Goal: Check status: Check status

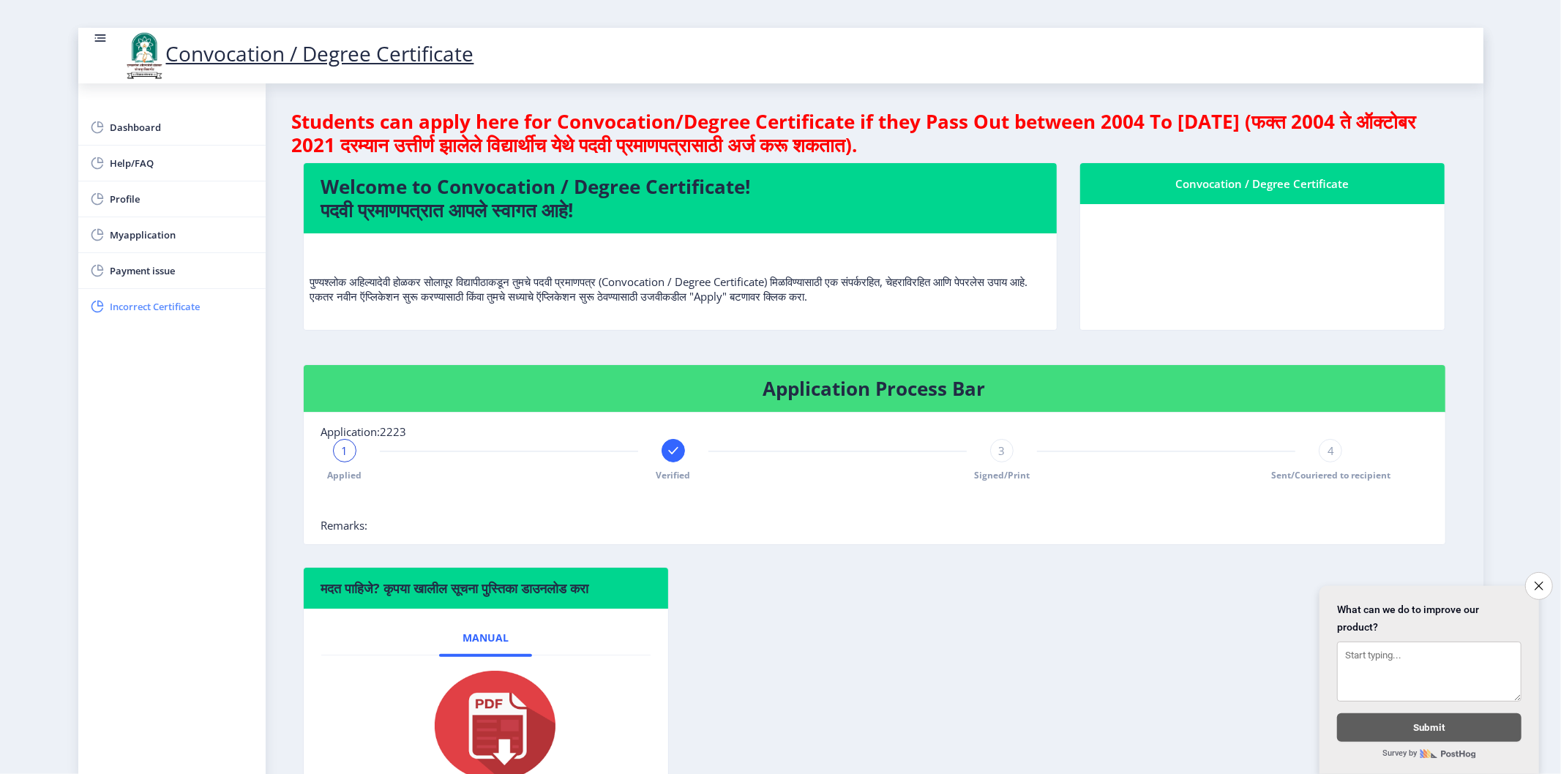
click at [133, 316] on link "Incorrect Certificate" at bounding box center [171, 306] width 187 height 35
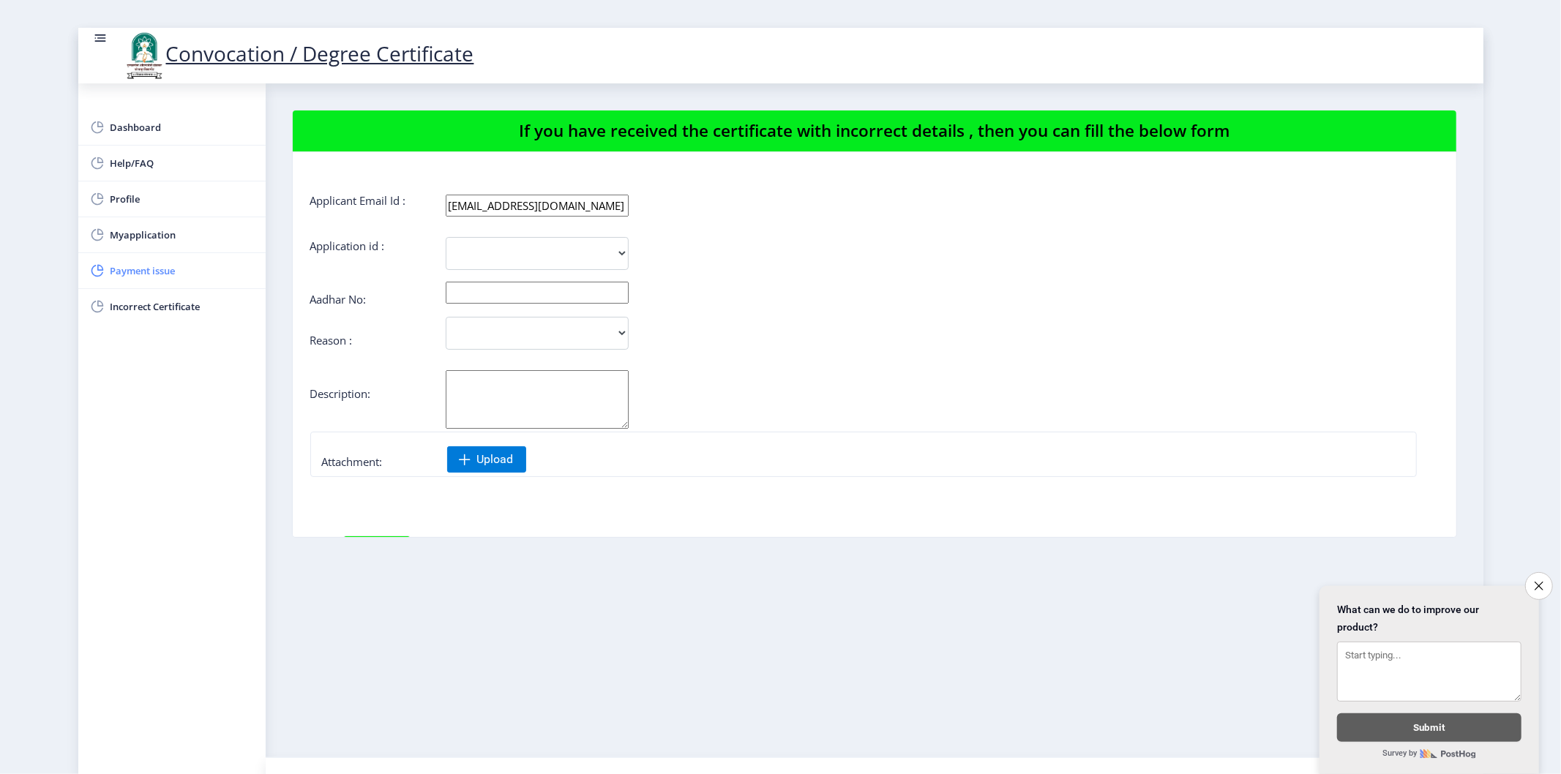
click at [149, 277] on span "Payment issue" at bounding box center [182, 271] width 143 height 18
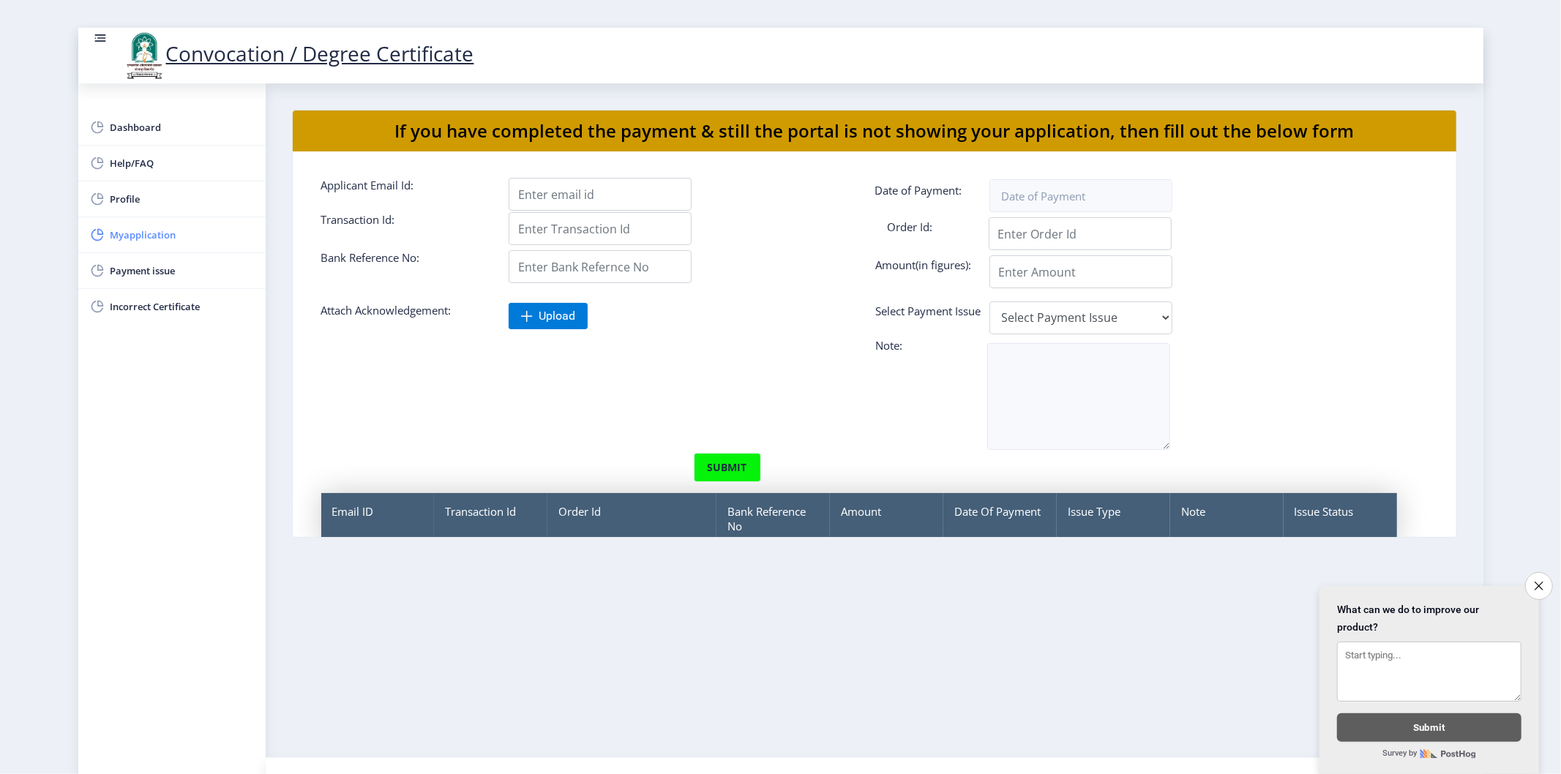
click at [176, 236] on span "Myapplication" at bounding box center [182, 235] width 143 height 18
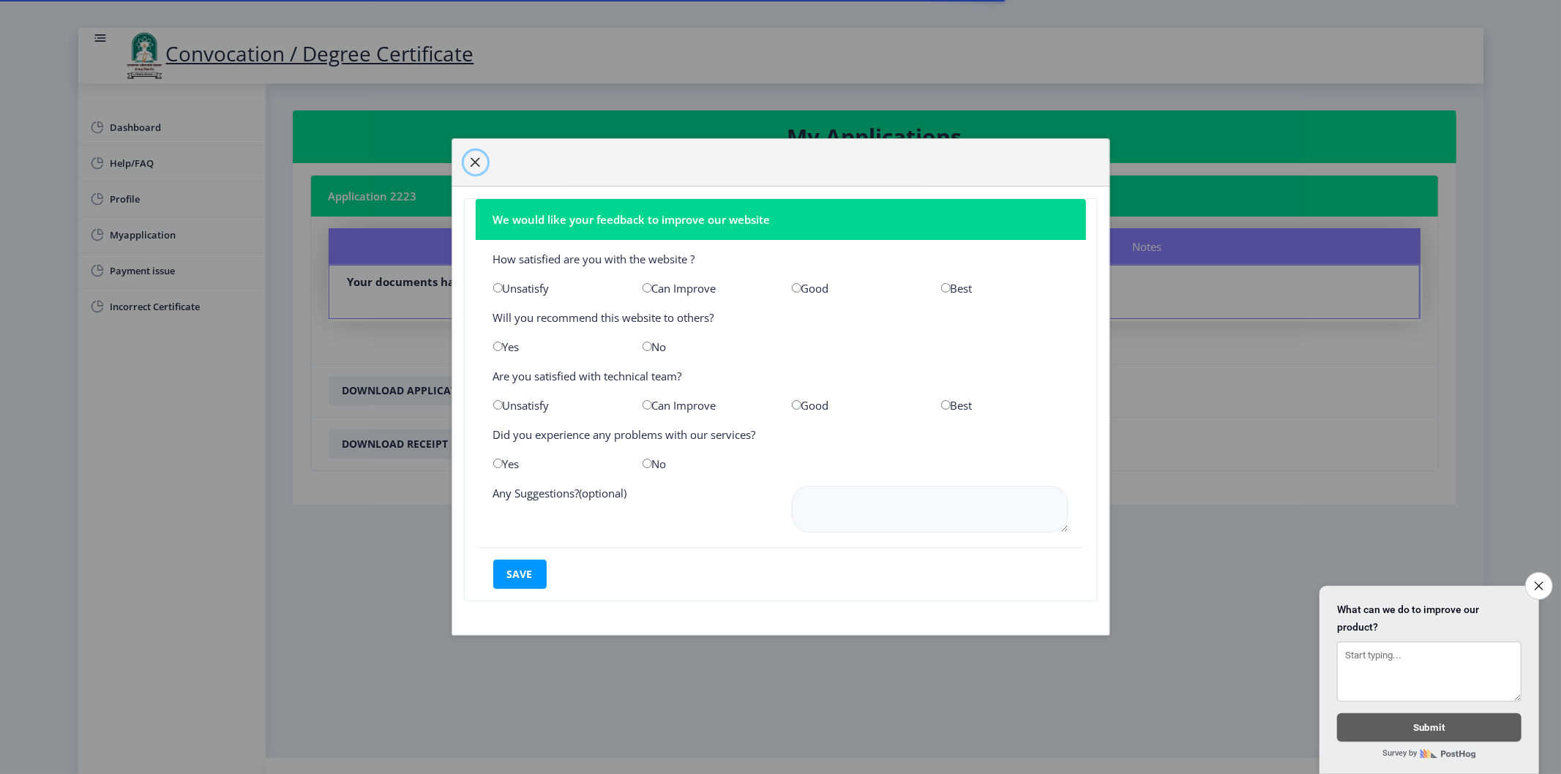
click at [478, 159] on span "button" at bounding box center [476, 163] width 12 height 12
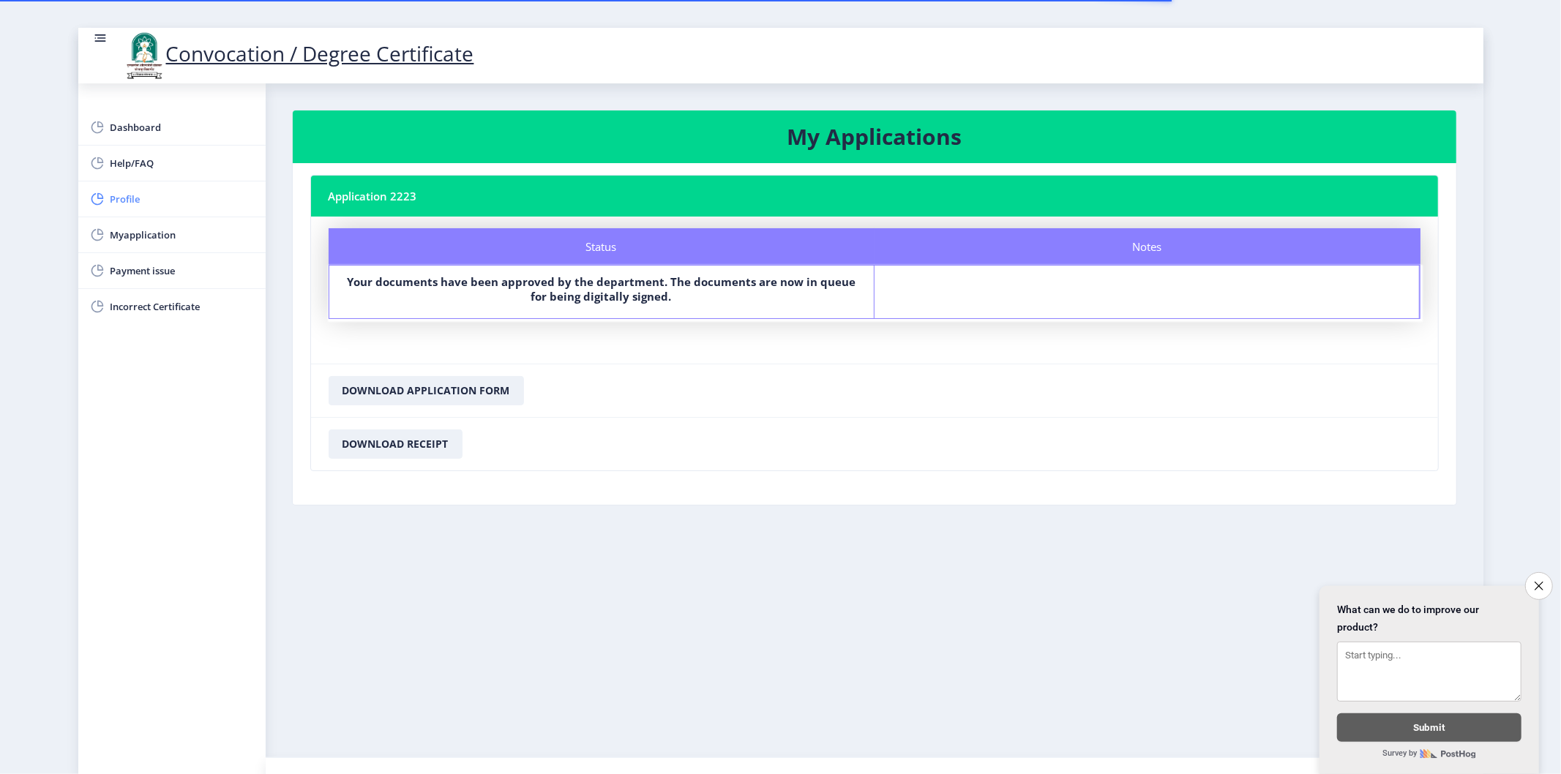
click at [148, 200] on span "Profile" at bounding box center [182, 199] width 143 height 18
select select
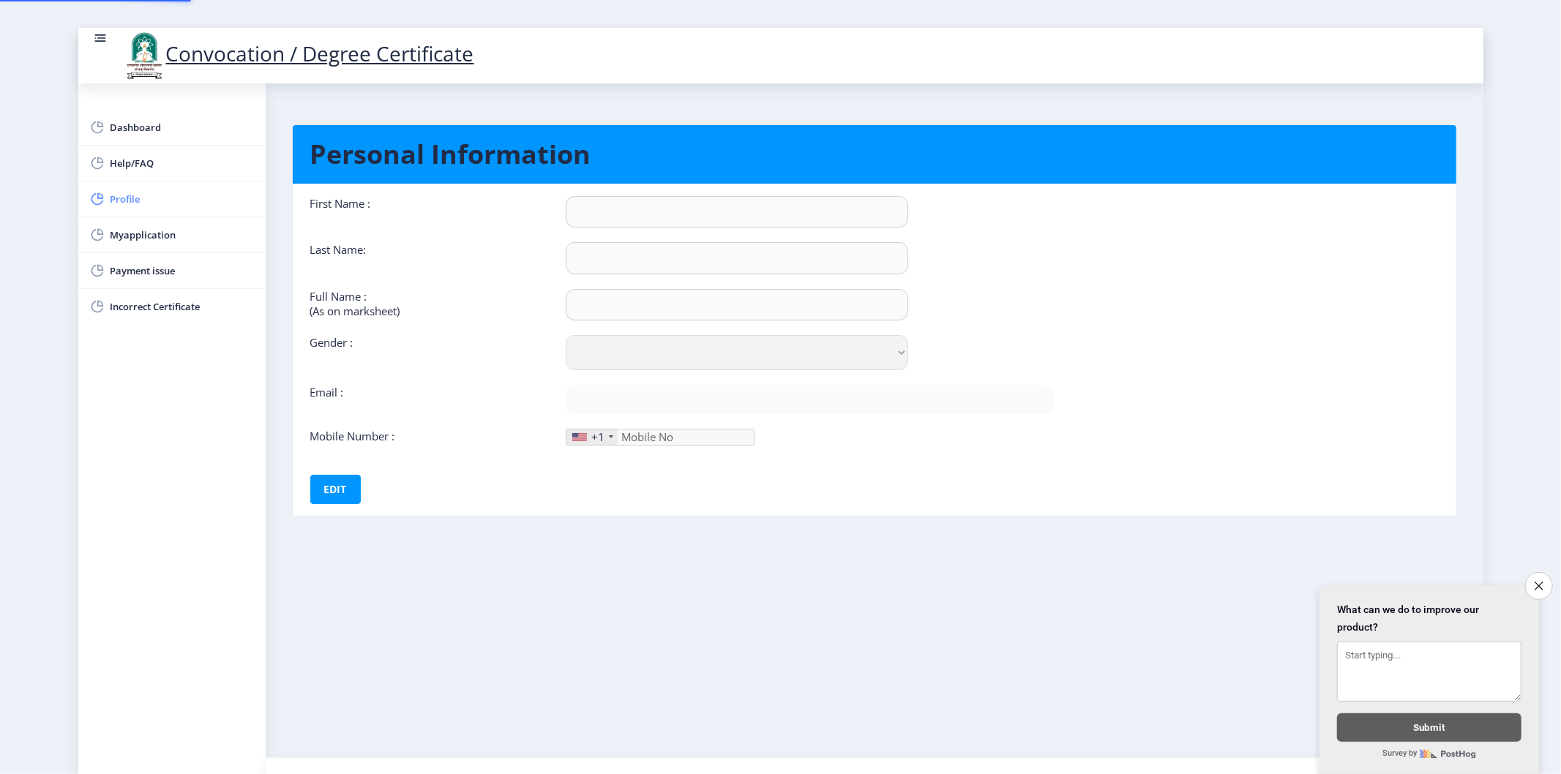
type input "[PERSON_NAME]"
type input "SHAIKH"
type input "SHAIKH [PERSON_NAME]"
select select "[DEMOGRAPHIC_DATA]"
type input "[EMAIL_ADDRESS][DOMAIN_NAME]"
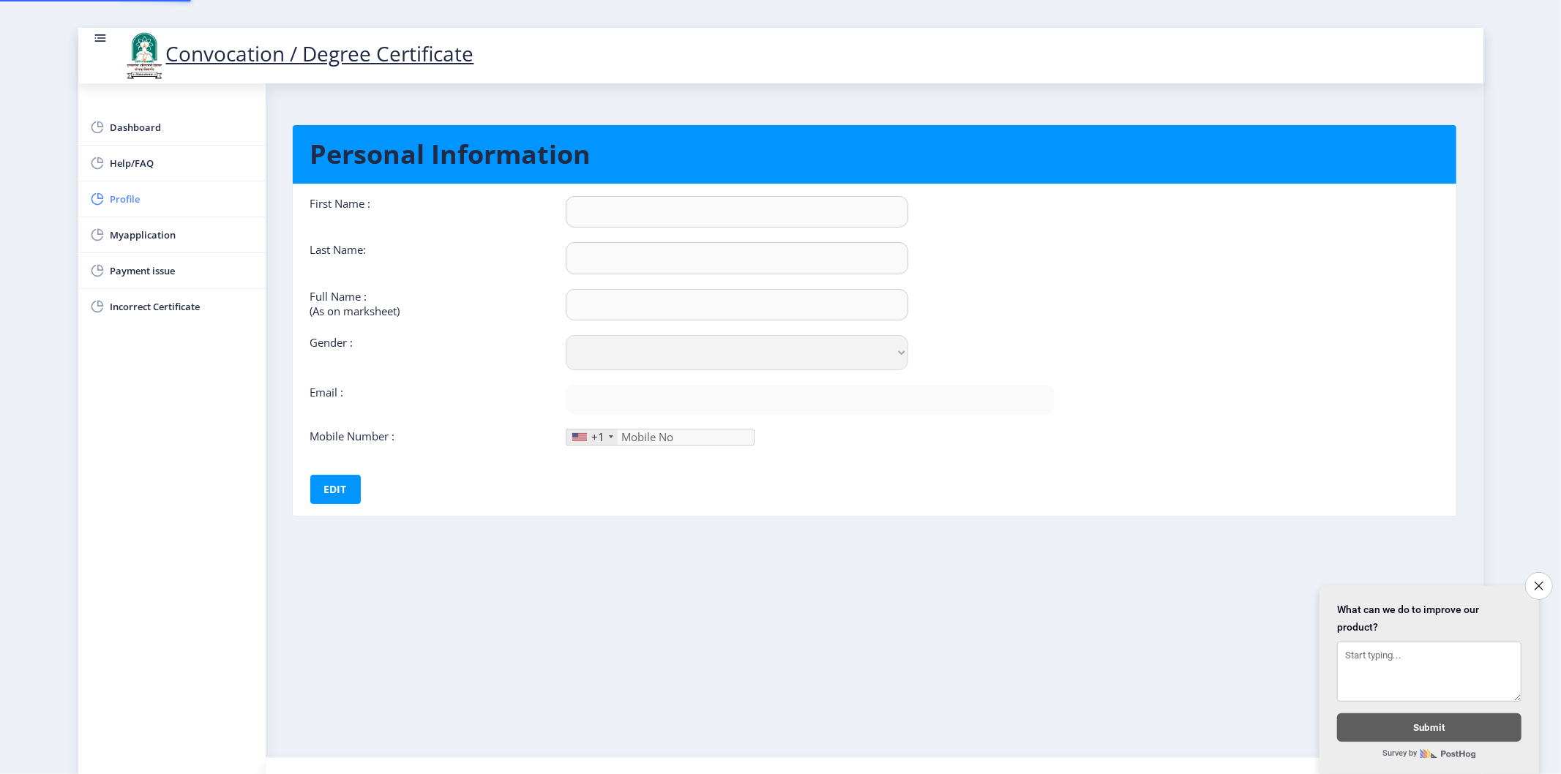
type input "9922276778"
click at [133, 171] on span "Help/FAQ" at bounding box center [182, 163] width 143 height 18
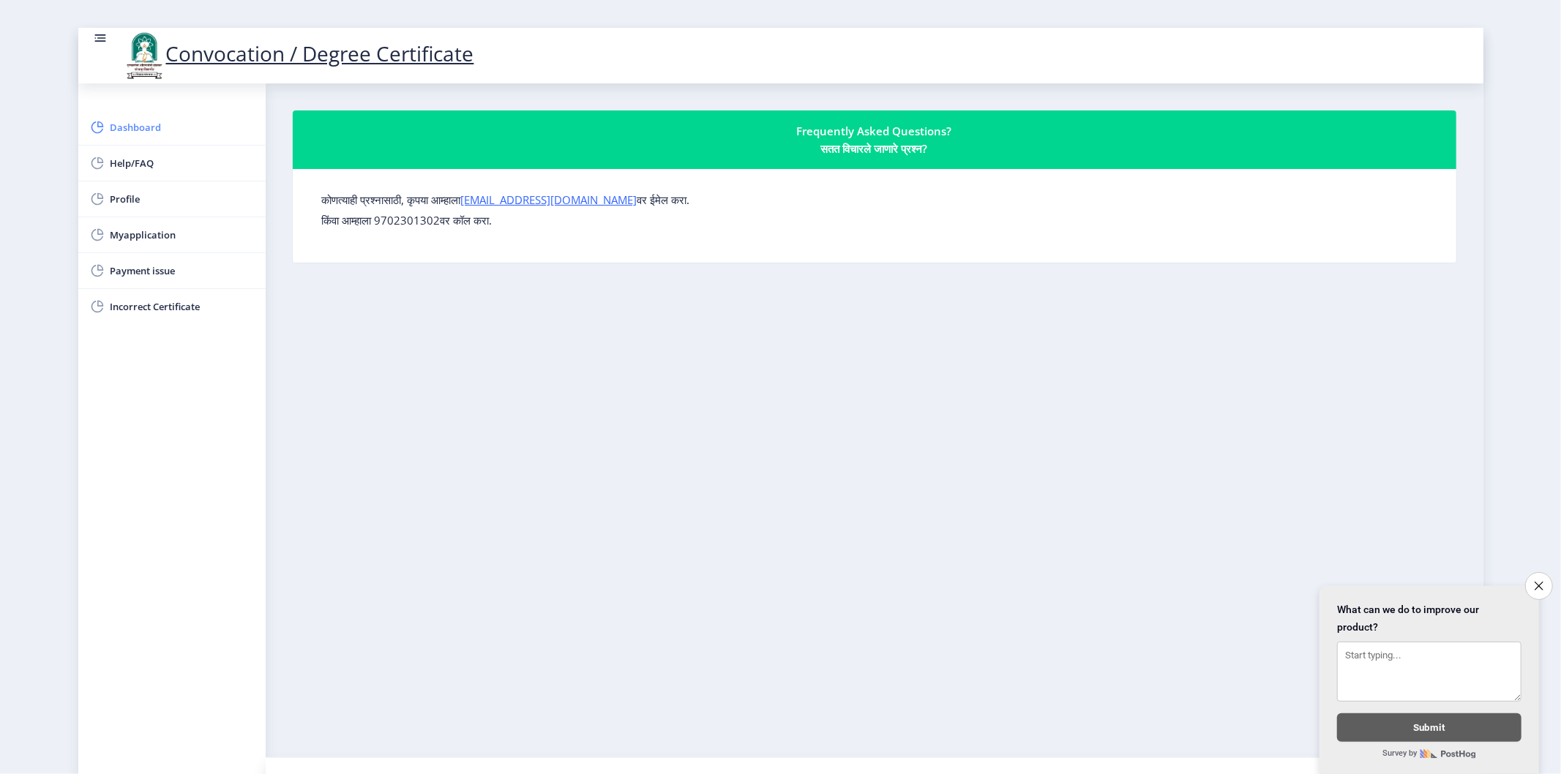
click at [140, 130] on span "Dashboard" at bounding box center [182, 128] width 143 height 18
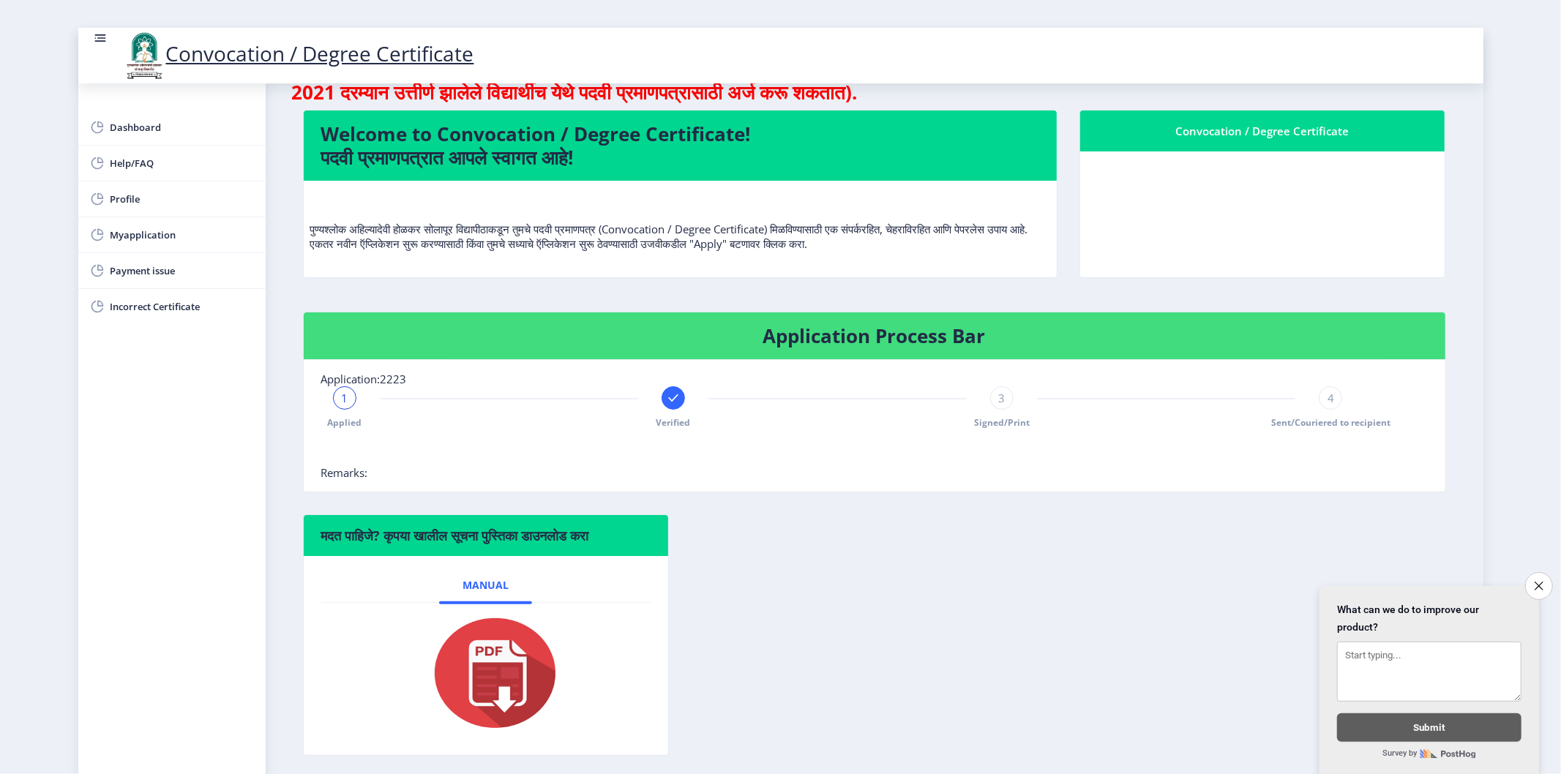
scroll to position [81, 0]
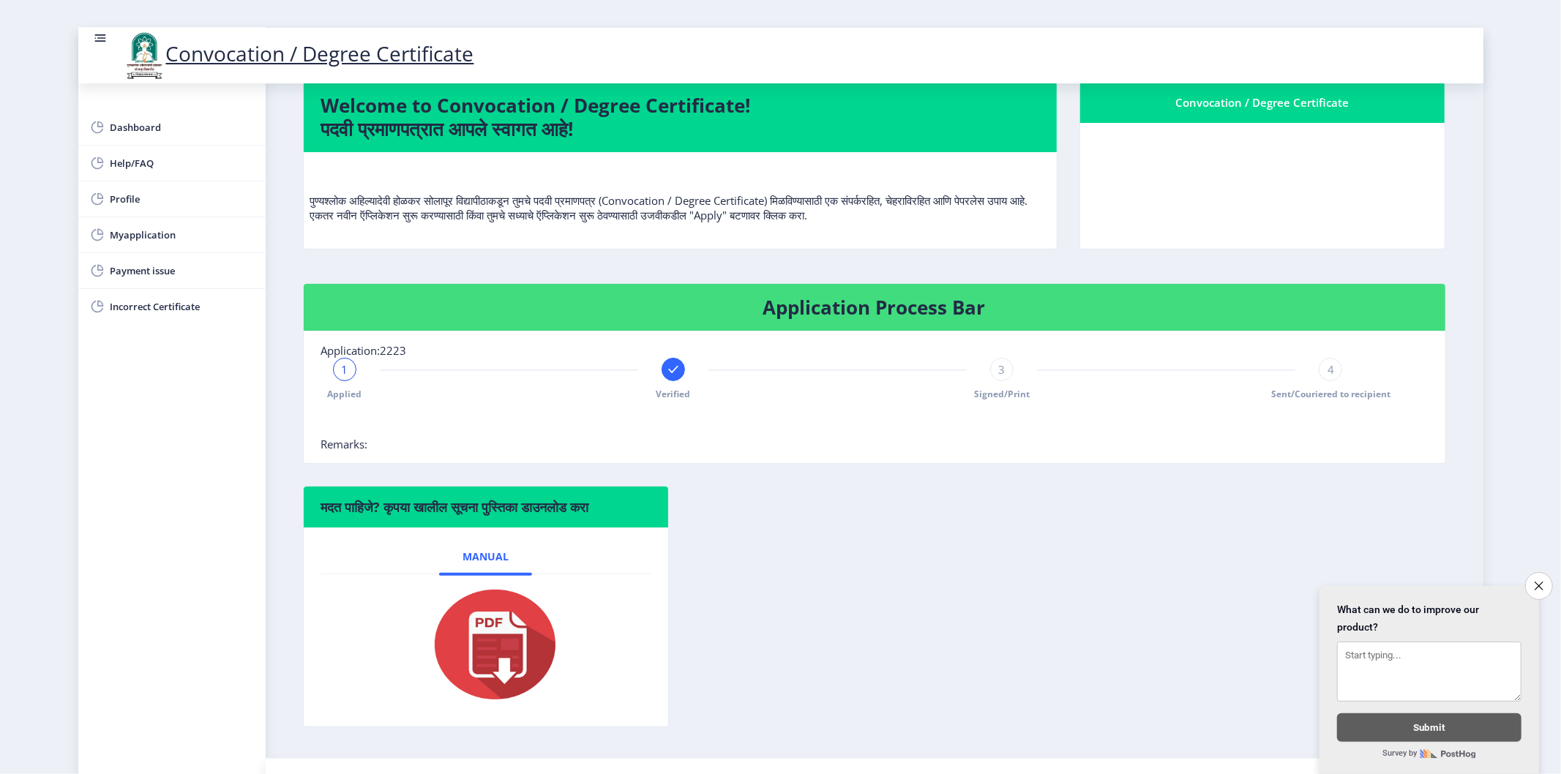
click at [999, 367] on span "3" at bounding box center [1002, 369] width 7 height 15
click at [667, 381] on div "Verified" at bounding box center [673, 379] width 23 height 42
click at [667, 381] on div "2 Verified" at bounding box center [673, 379] width 23 height 42
click at [998, 375] on rect at bounding box center [1002, 369] width 15 height 15
click at [999, 375] on span "3" at bounding box center [1002, 369] width 7 height 15
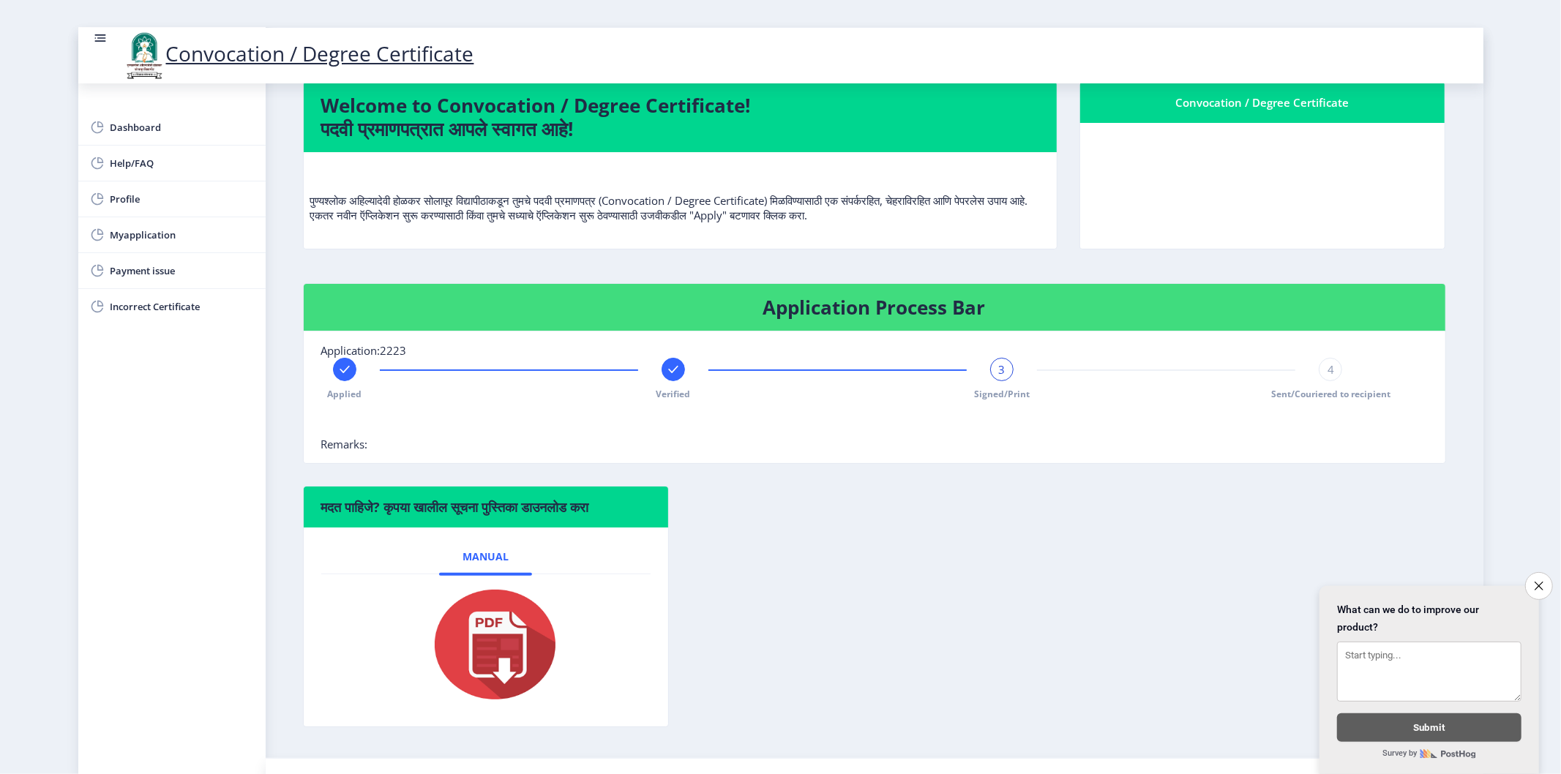
click at [654, 374] on div "Applied Verified 3 Signed/Print 4 Sent/Couriered to recipient" at bounding box center [837, 379] width 1033 height 42
click at [666, 374] on rect at bounding box center [673, 369] width 15 height 15
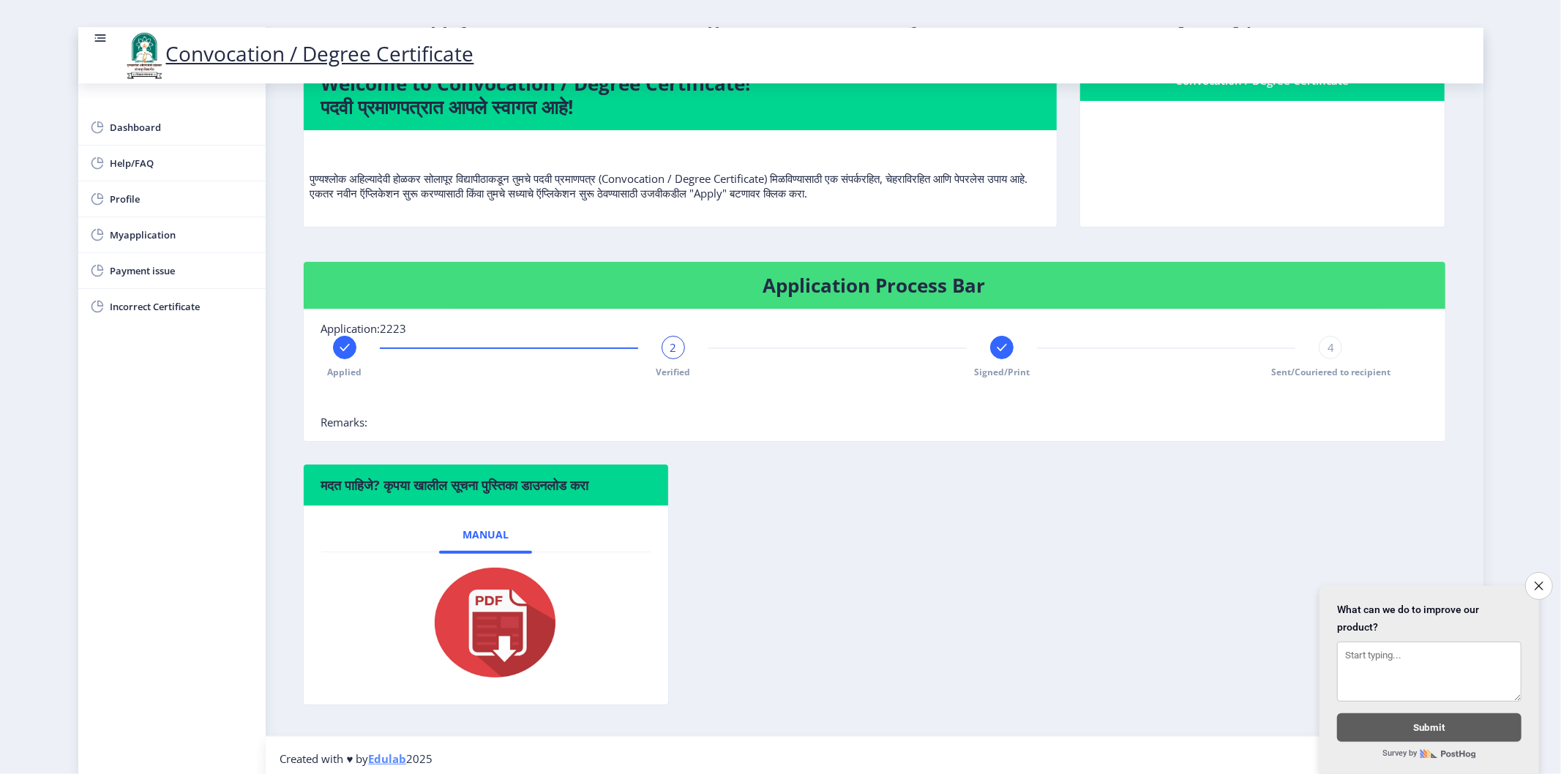
scroll to position [110, 0]
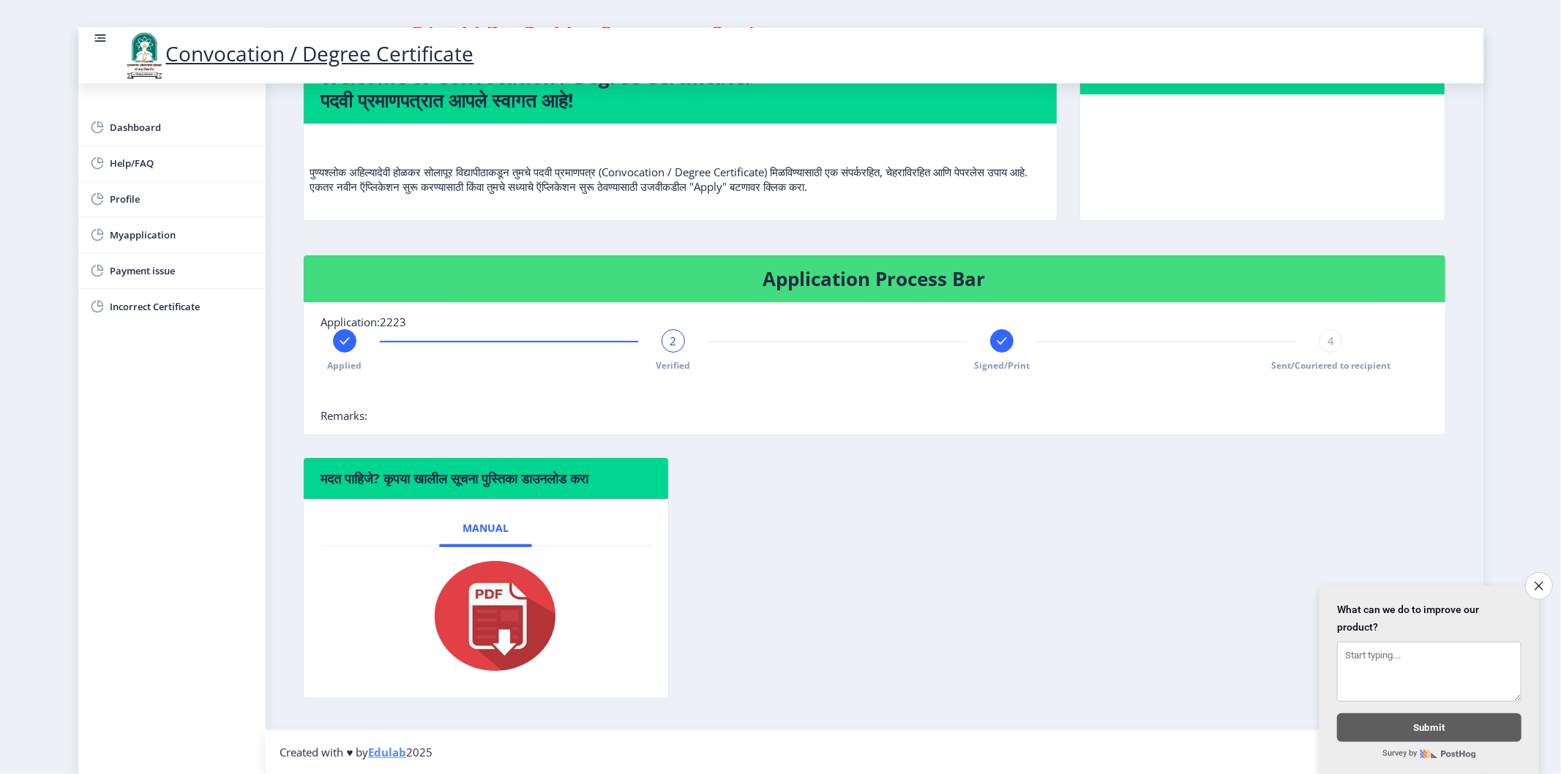
click at [333, 348] on div "Applied" at bounding box center [344, 350] width 23 height 42
click at [1000, 337] on rect at bounding box center [1002, 341] width 15 height 15
click at [999, 337] on span "3" at bounding box center [1002, 341] width 7 height 15
click at [356, 349] on div "Applied Verified 3 Signed/Print 4 Sent/Couriered to recipient" at bounding box center [837, 350] width 1033 height 42
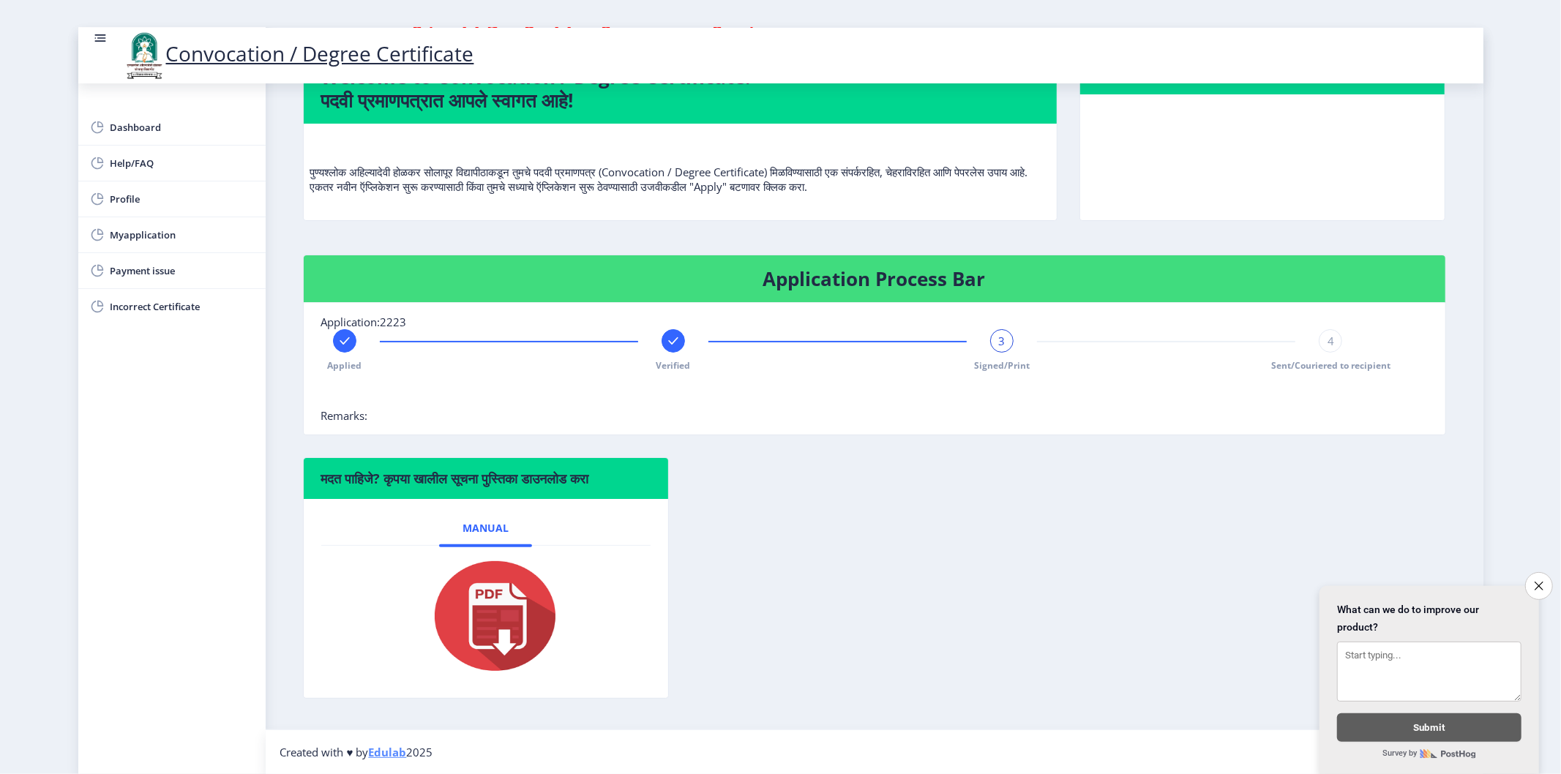
click at [344, 343] on icon at bounding box center [345, 340] width 10 height 7
click at [666, 346] on icon at bounding box center [673, 341] width 15 height 15
click at [1006, 340] on div at bounding box center [1001, 340] width 23 height 23
click at [1319, 345] on div "4" at bounding box center [1330, 340] width 23 height 23
click at [1328, 345] on span "4" at bounding box center [1331, 341] width 7 height 15
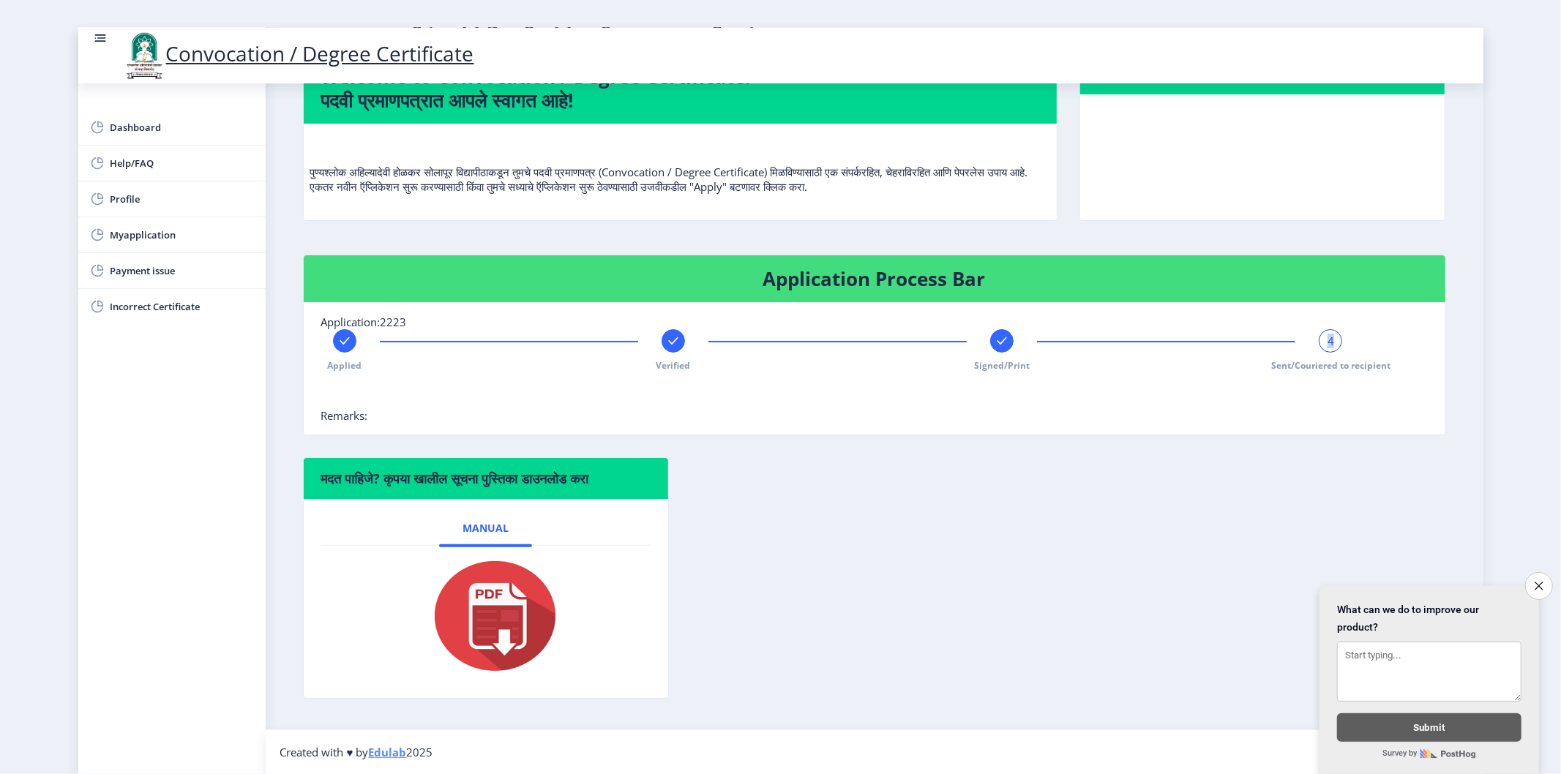
click at [1328, 345] on span "4" at bounding box center [1331, 341] width 7 height 15
click at [1312, 323] on nb-card-body "Application:2223 Applied Verified Signed/Print 4 Sent/Couriered to recipient Re…" at bounding box center [875, 369] width 1142 height 132
click at [1543, 581] on icon "Close survey" at bounding box center [1539, 586] width 10 height 10
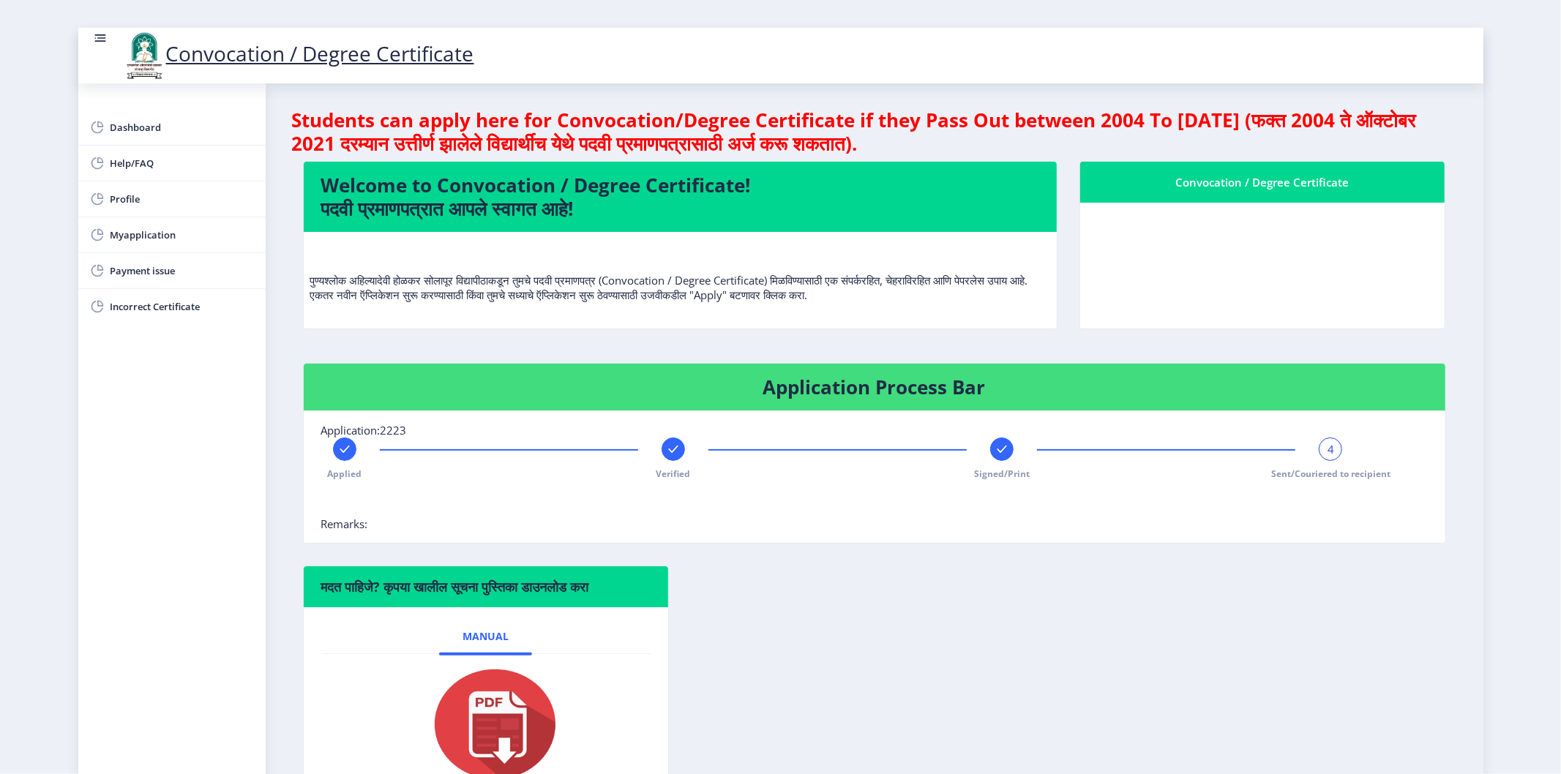
scroll to position [0, 0]
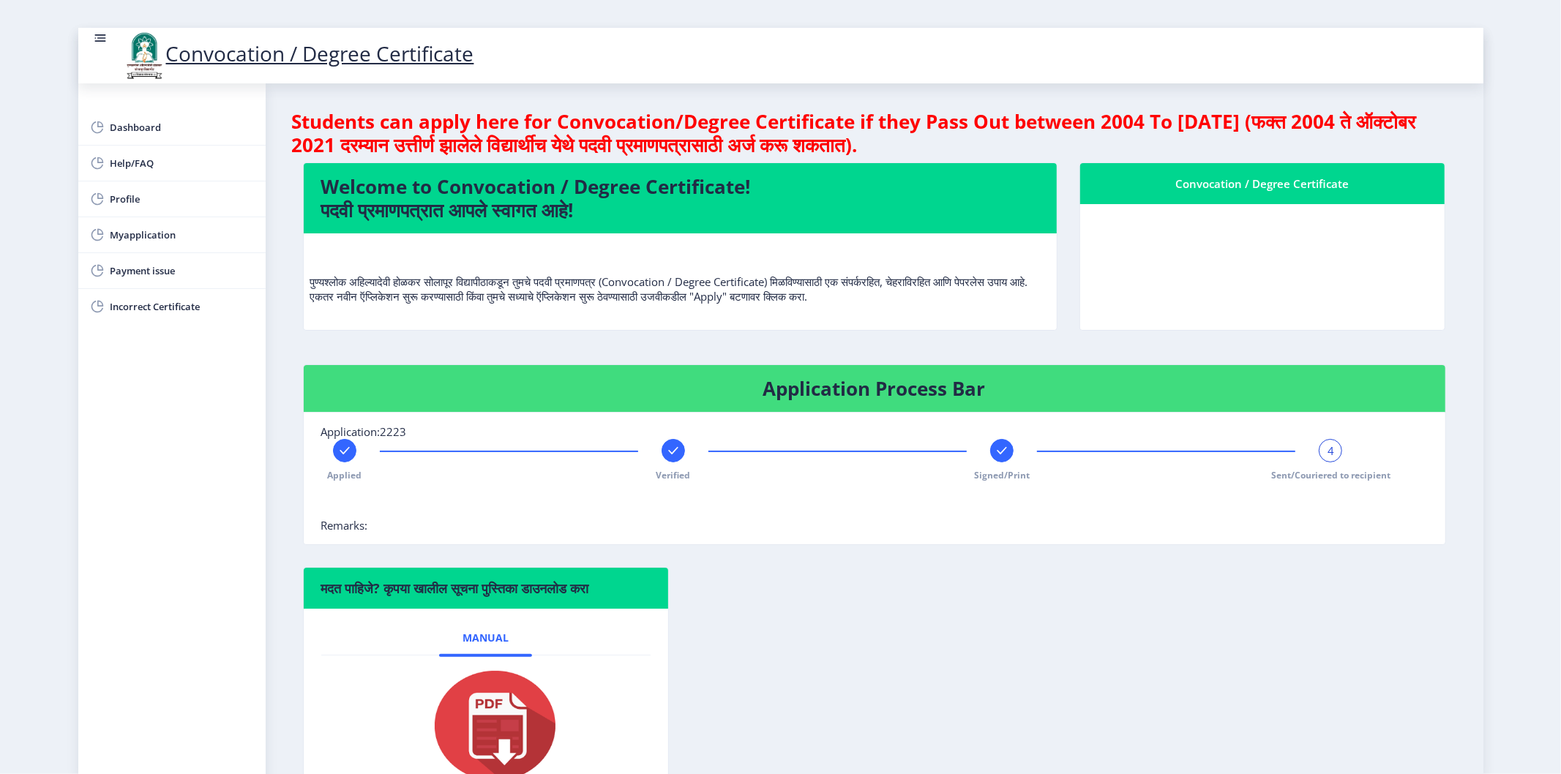
click at [1165, 252] on nb-card-body at bounding box center [1262, 267] width 365 height 126
click at [1256, 184] on div "Convocation / Degree Certificate" at bounding box center [1263, 184] width 330 height 18
click at [1194, 182] on div "Convocation / Degree Certificate" at bounding box center [1263, 184] width 330 height 18
click at [692, 274] on p "पुण्यश्लोक अहिल्यादेवी होळकर सोलापूर विद्यापीठाकडून तुमचे पदवी प्रमाणपत्र (Conv…" at bounding box center [680, 274] width 740 height 59
click at [642, 196] on h4 "Welcome to Convocation / Degree Certificate! पदवी प्रमाणपत्रात आपले स्वागत आहे!" at bounding box center [680, 198] width 718 height 47
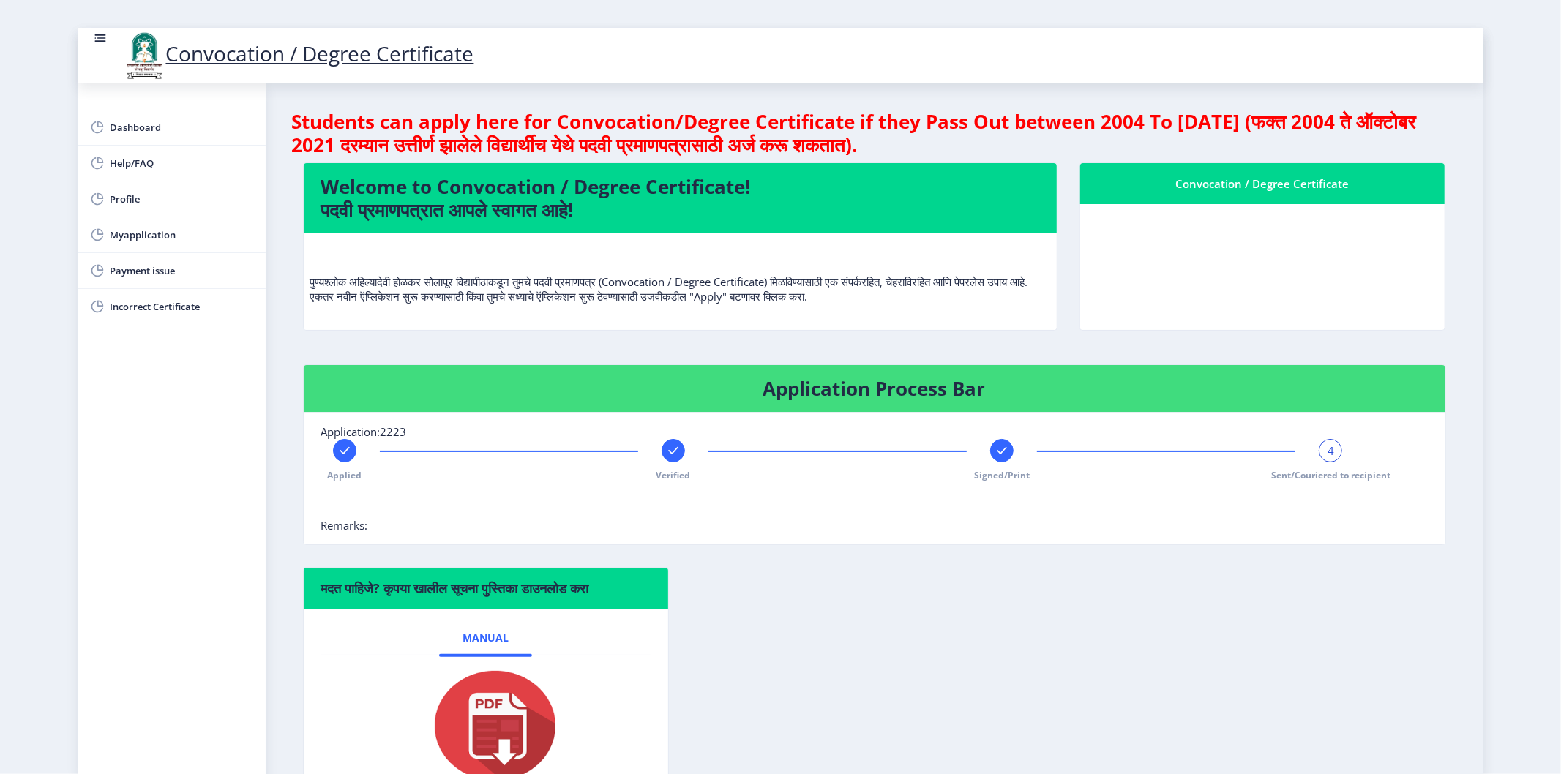
drag, startPoint x: 635, startPoint y: 180, endPoint x: 623, endPoint y: 240, distance: 61.1
click at [634, 192] on h4 "Welcome to Convocation / Degree Certificate! पदवी प्रमाणपत्रात आपले स्वागत आहे!" at bounding box center [680, 198] width 718 height 47
click at [677, 457] on rect at bounding box center [673, 451] width 15 height 15
click at [677, 459] on div "2" at bounding box center [673, 450] width 23 height 23
click at [1323, 452] on rect at bounding box center [1330, 451] width 15 height 15
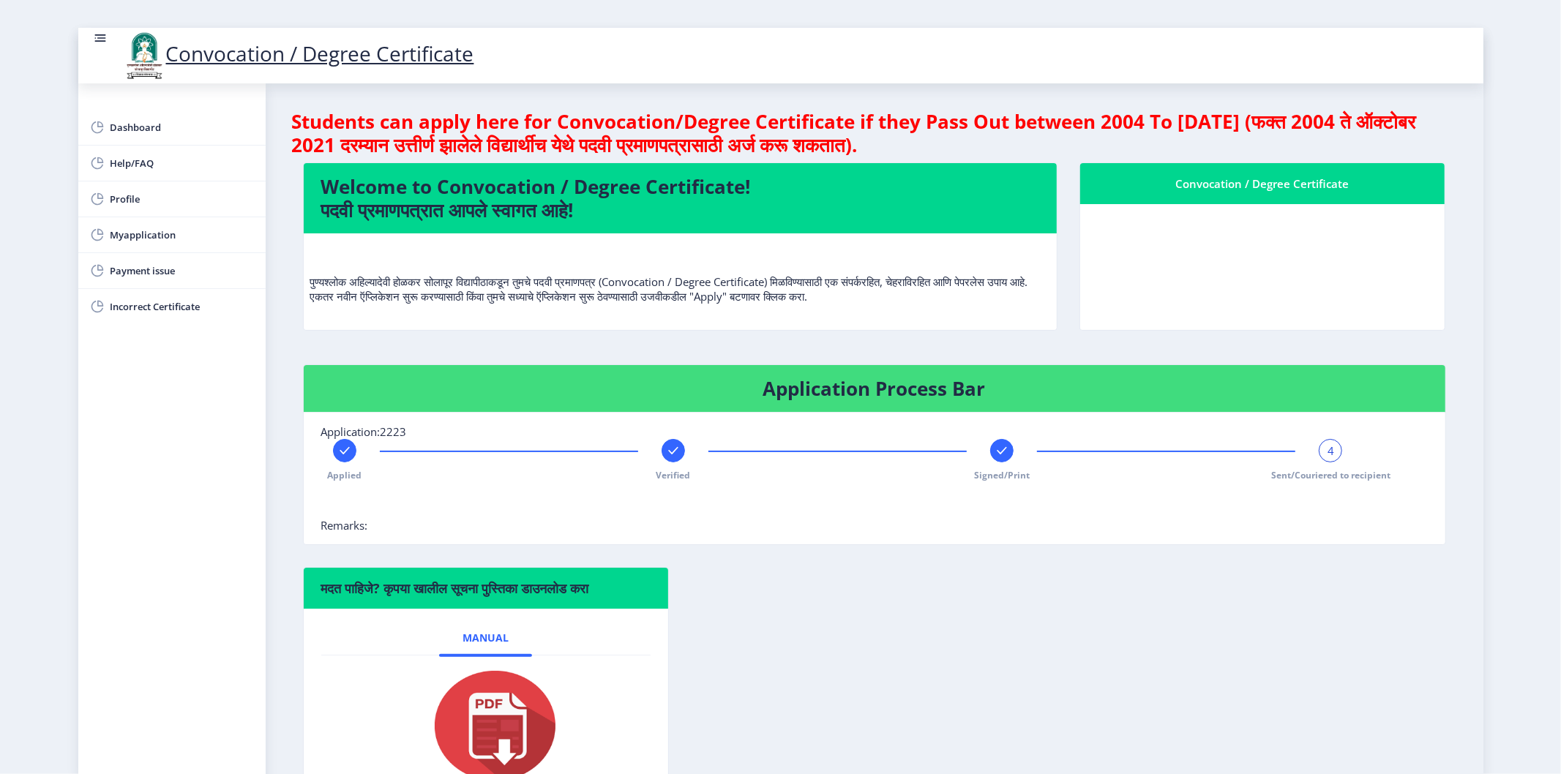
click at [653, 460] on div "Applied Verified Signed/Print 4 Sent/Couriered to recipient" at bounding box center [837, 460] width 1033 height 42
drag, startPoint x: 689, startPoint y: 456, endPoint x: 681, endPoint y: 457, distance: 7.4
click at [689, 455] on div "Applied Verified Signed/Print 4 Sent/Couriered to recipient" at bounding box center [837, 460] width 1033 height 42
click at [672, 457] on rect at bounding box center [673, 451] width 15 height 15
click at [341, 451] on g at bounding box center [344, 451] width 15 height 15
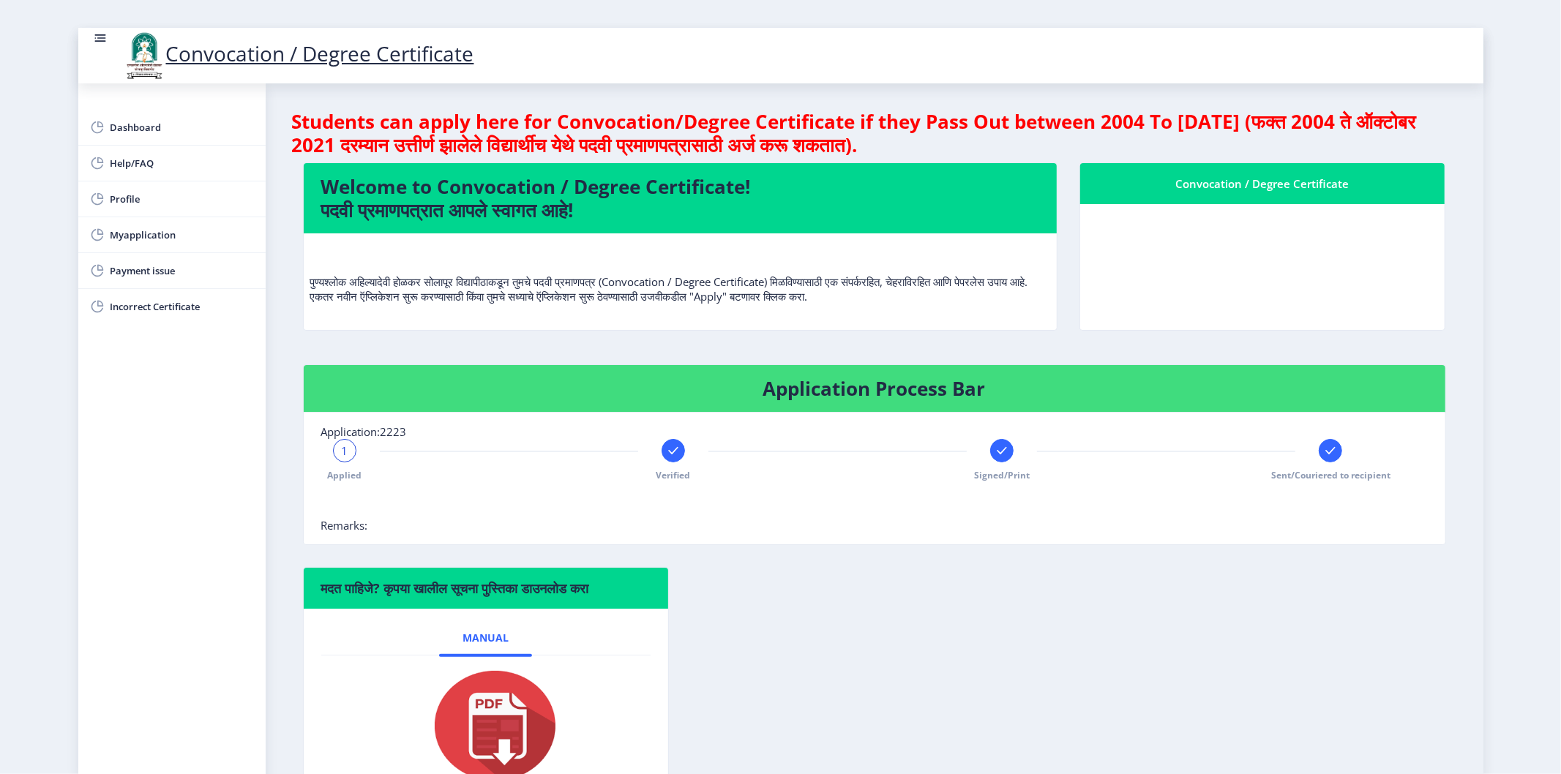
scroll to position [110, 0]
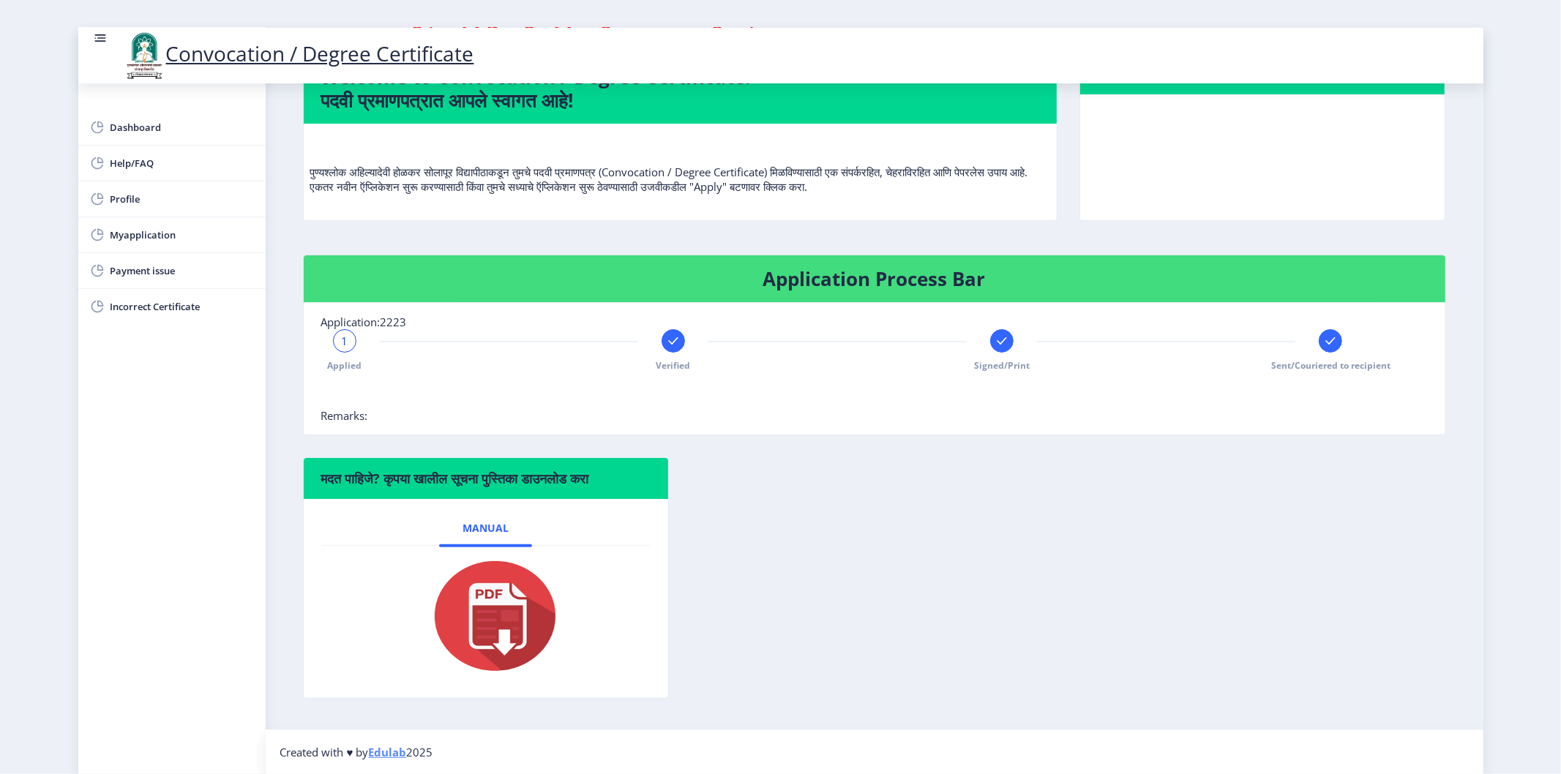
click at [503, 630] on img at bounding box center [486, 616] width 146 height 117
click at [353, 357] on div "1 Applied" at bounding box center [344, 350] width 23 height 42
click at [348, 356] on div "1 Applied" at bounding box center [344, 350] width 23 height 42
click at [346, 353] on div "1 Applied" at bounding box center [344, 350] width 23 height 42
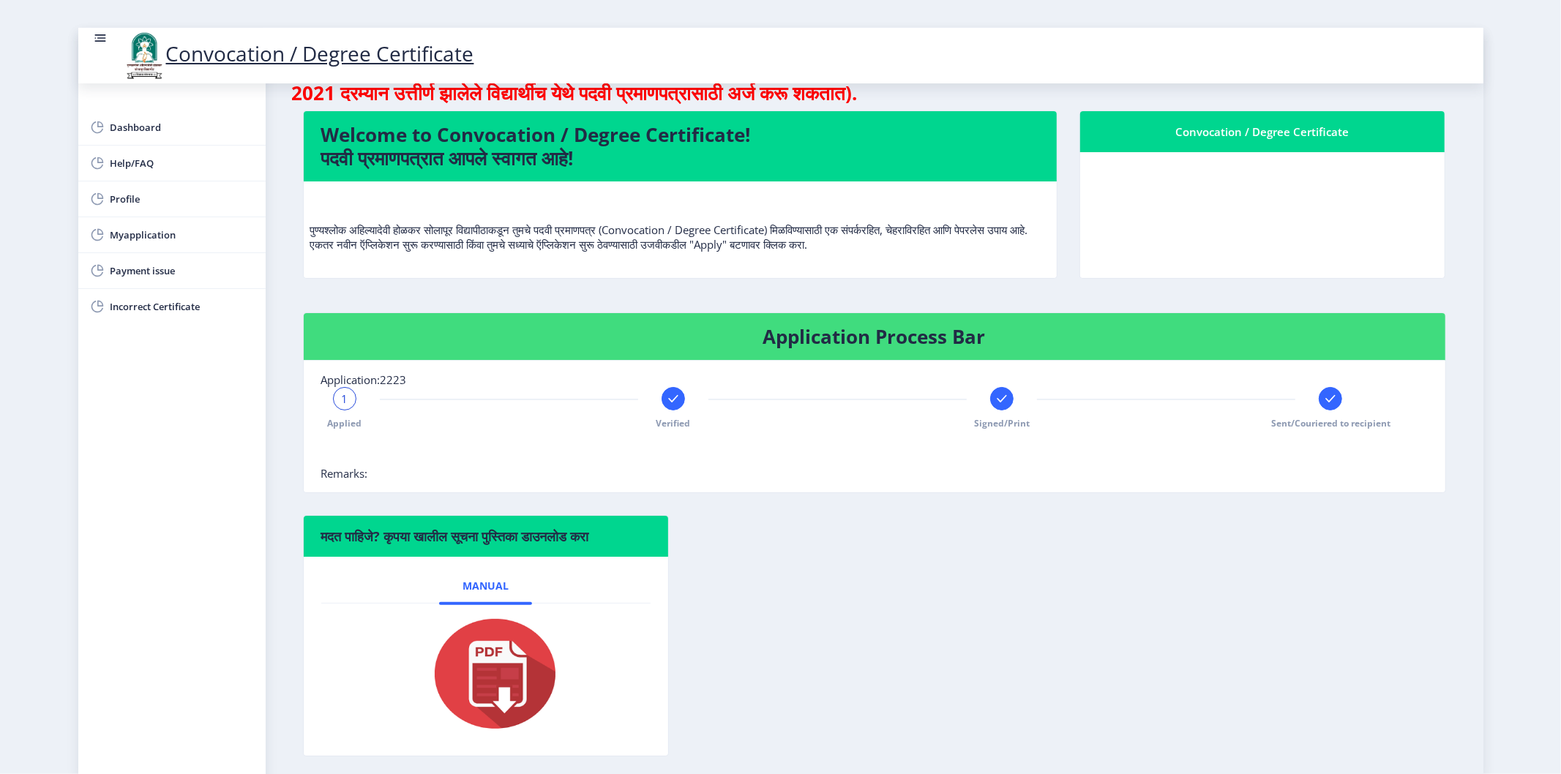
scroll to position [0, 0]
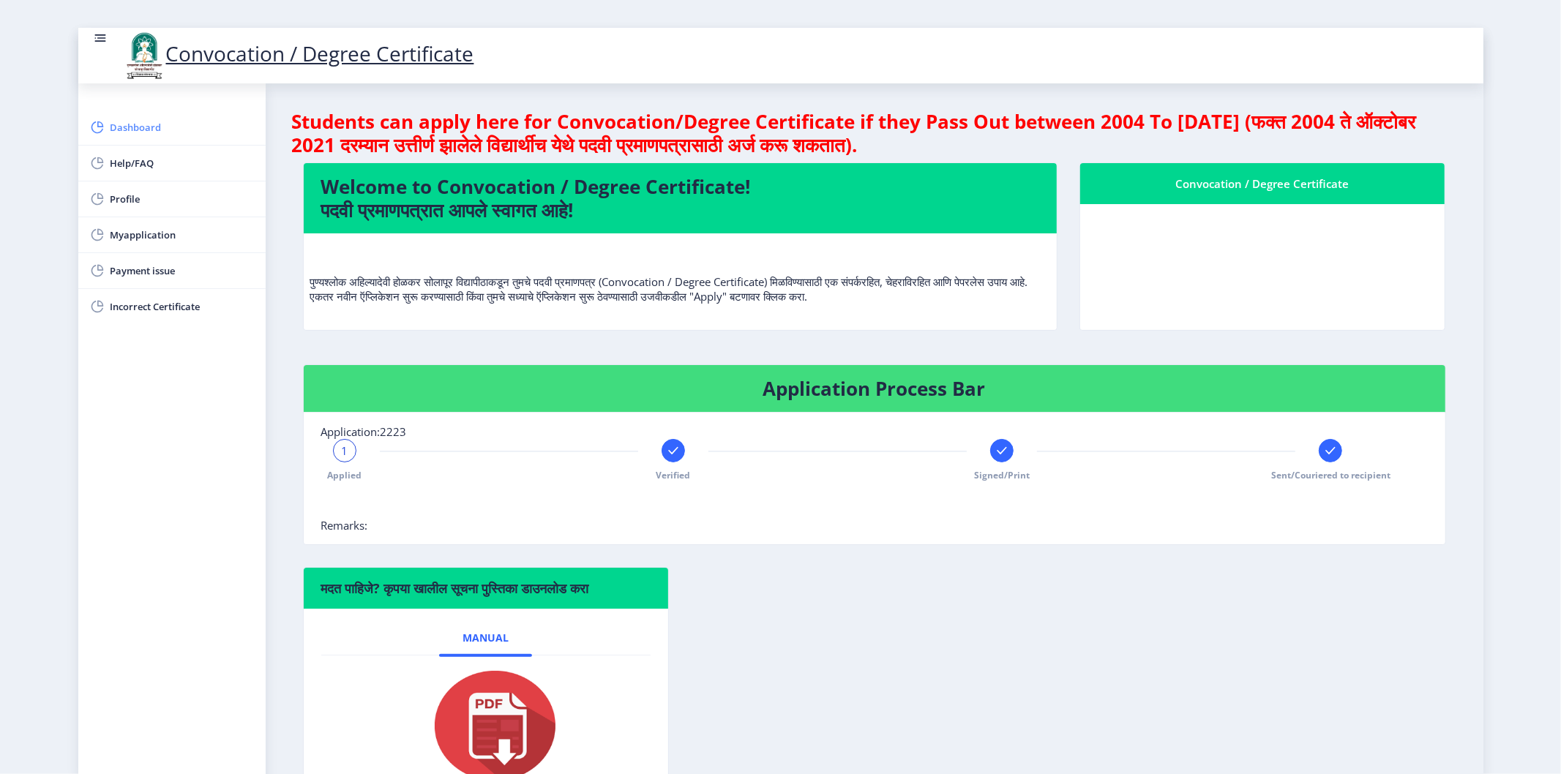
click at [142, 137] on link "Dashboard" at bounding box center [171, 127] width 187 height 35
click at [146, 151] on link "Help/FAQ" at bounding box center [171, 163] width 187 height 35
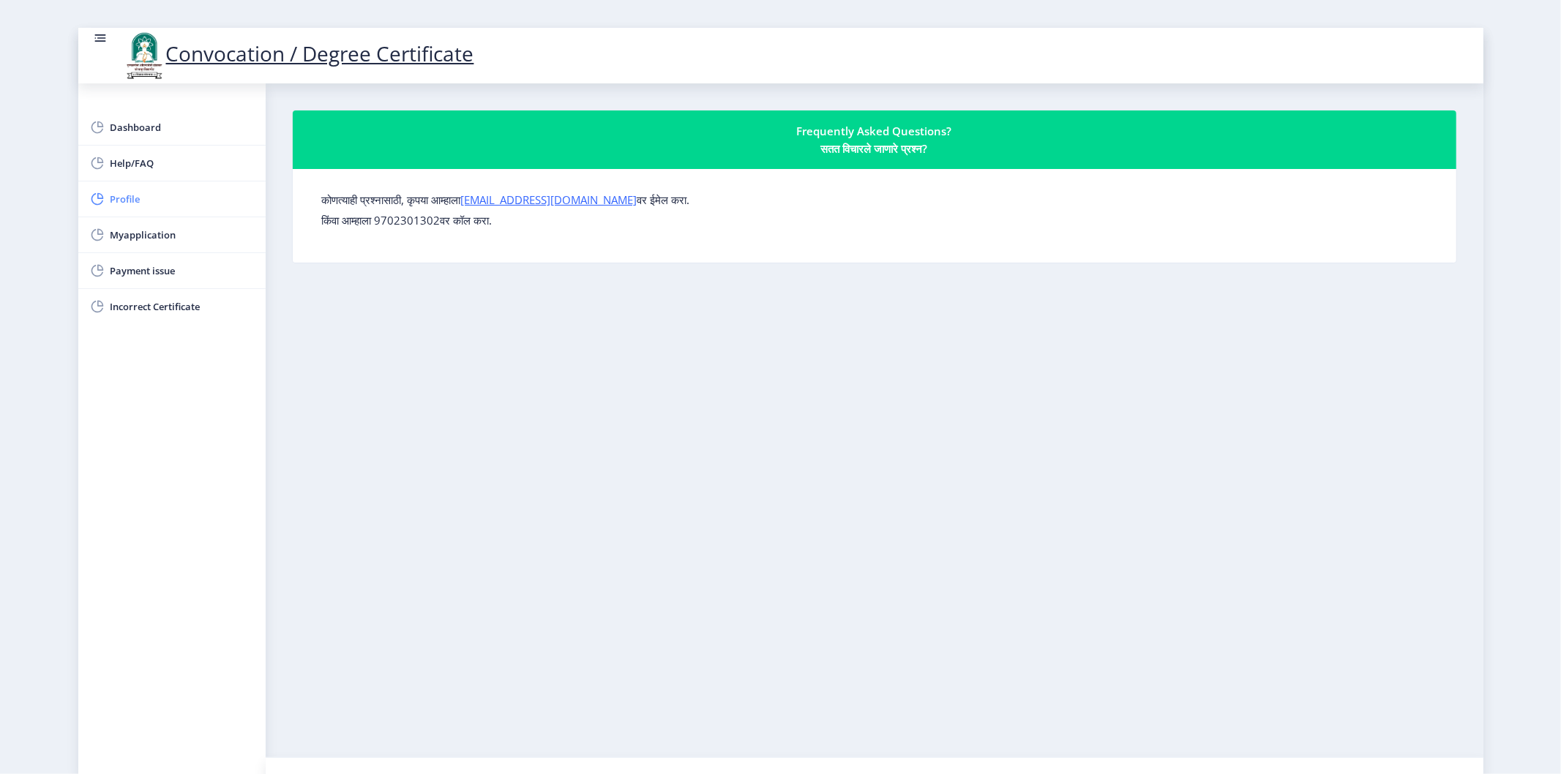
click at [176, 198] on span "Profile" at bounding box center [182, 199] width 143 height 18
select select
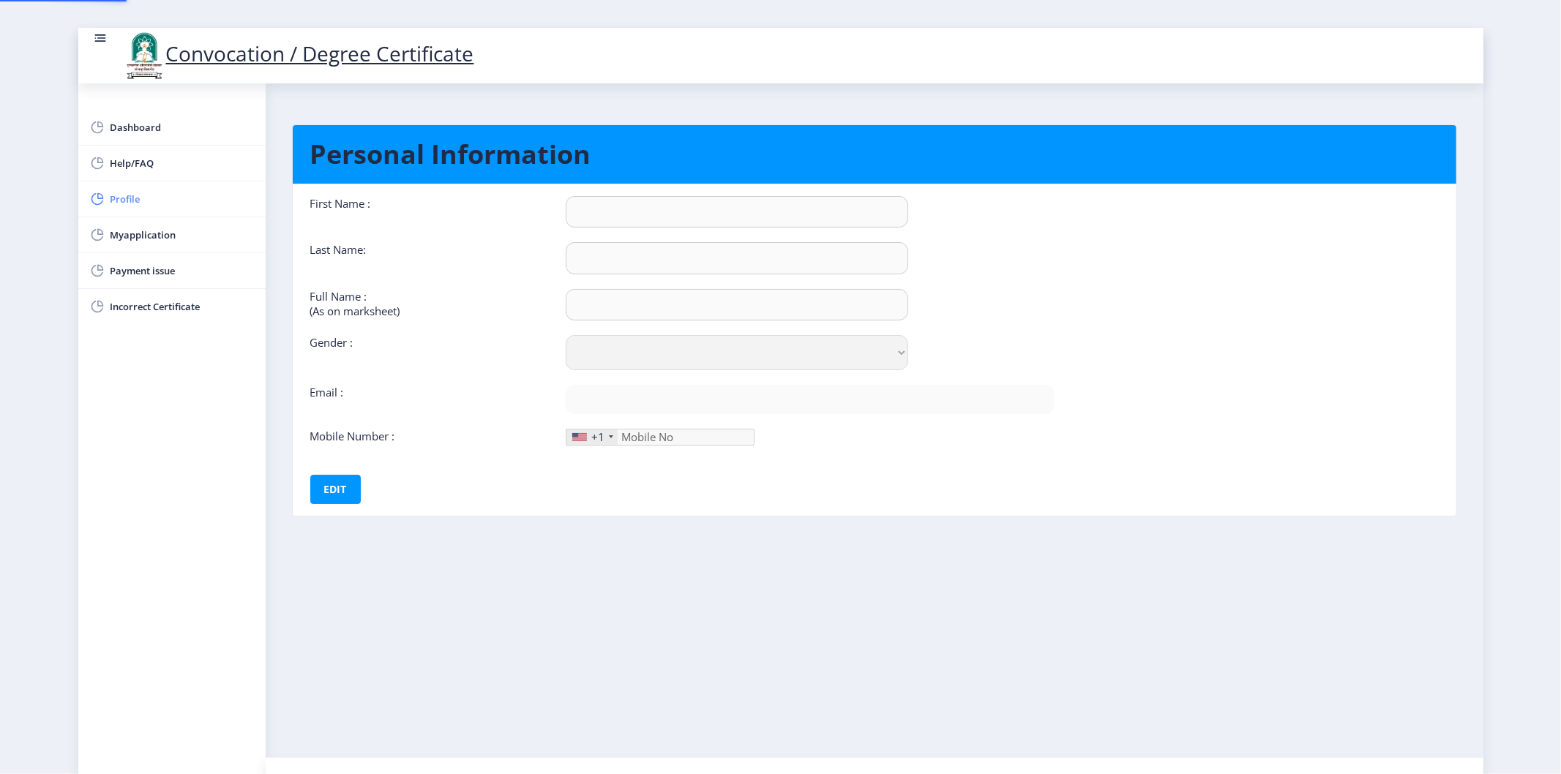
type input "[PERSON_NAME]"
type input "SHAIKH"
type input "SHAIKH [PERSON_NAME]"
select select "[DEMOGRAPHIC_DATA]"
type input "[EMAIL_ADDRESS][DOMAIN_NAME]"
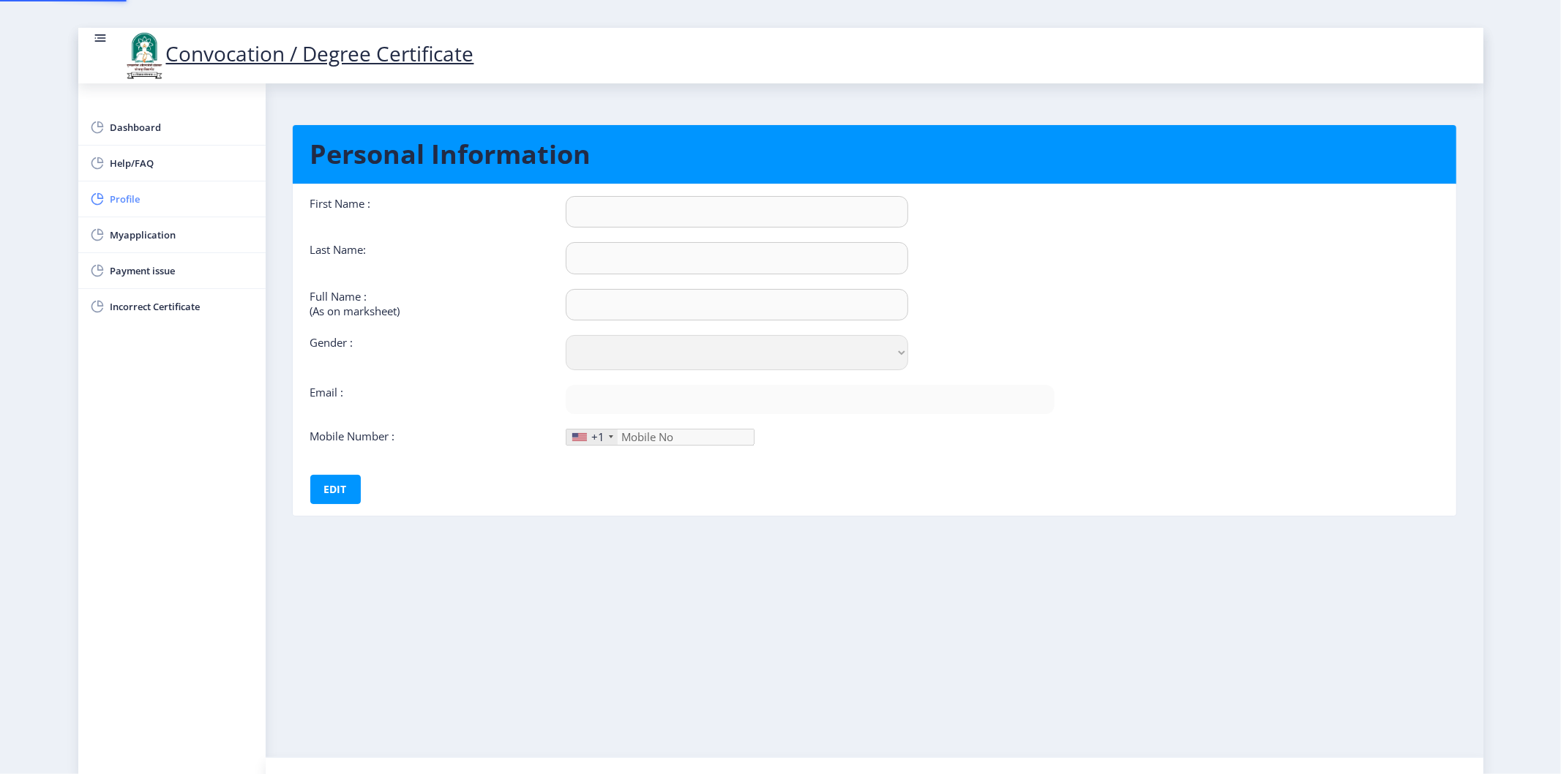
type input "9922276778"
click at [203, 300] on span "Incorrect Certificate" at bounding box center [182, 307] width 143 height 18
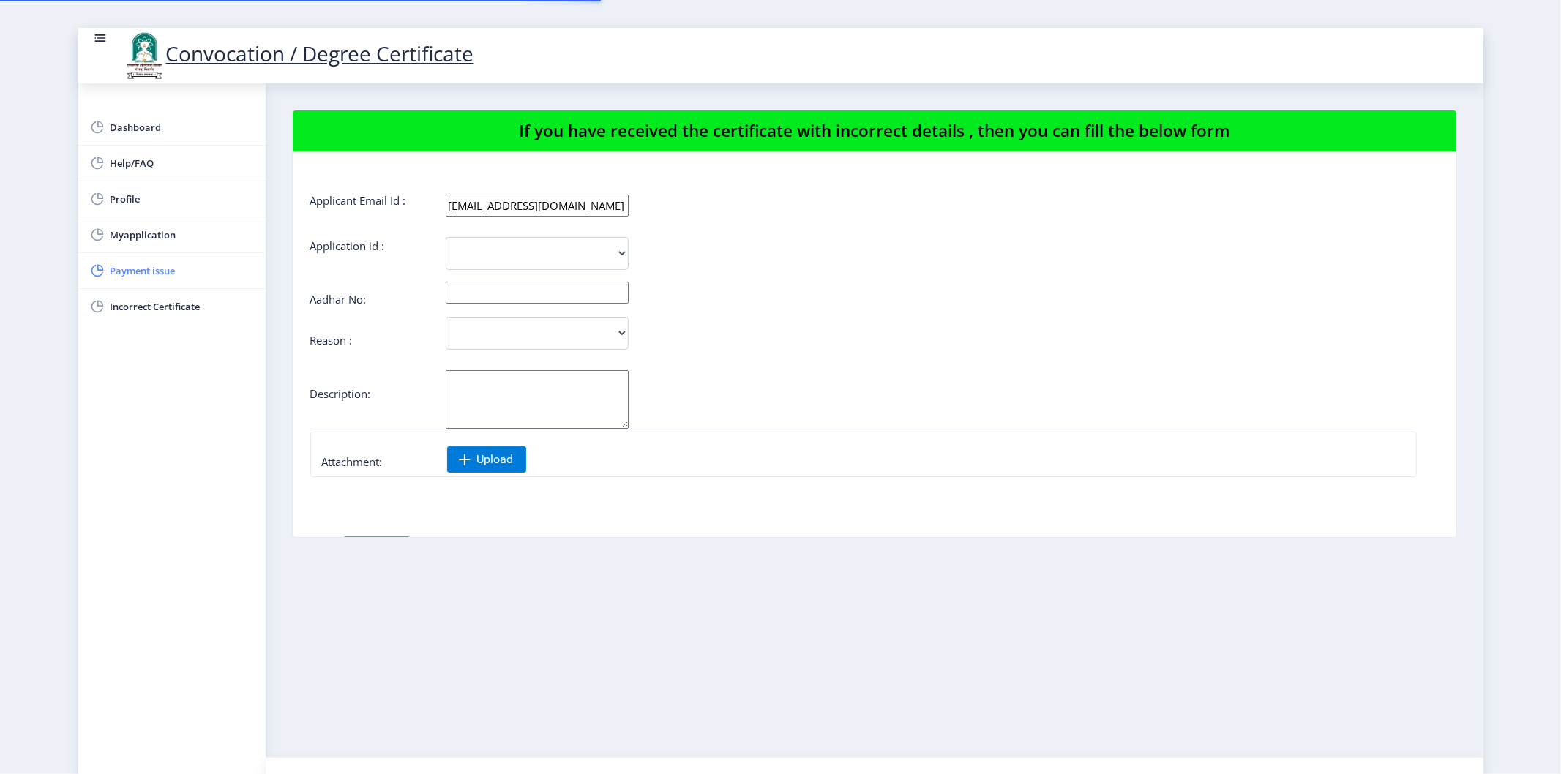
click at [195, 280] on span "Payment issue" at bounding box center [182, 271] width 143 height 18
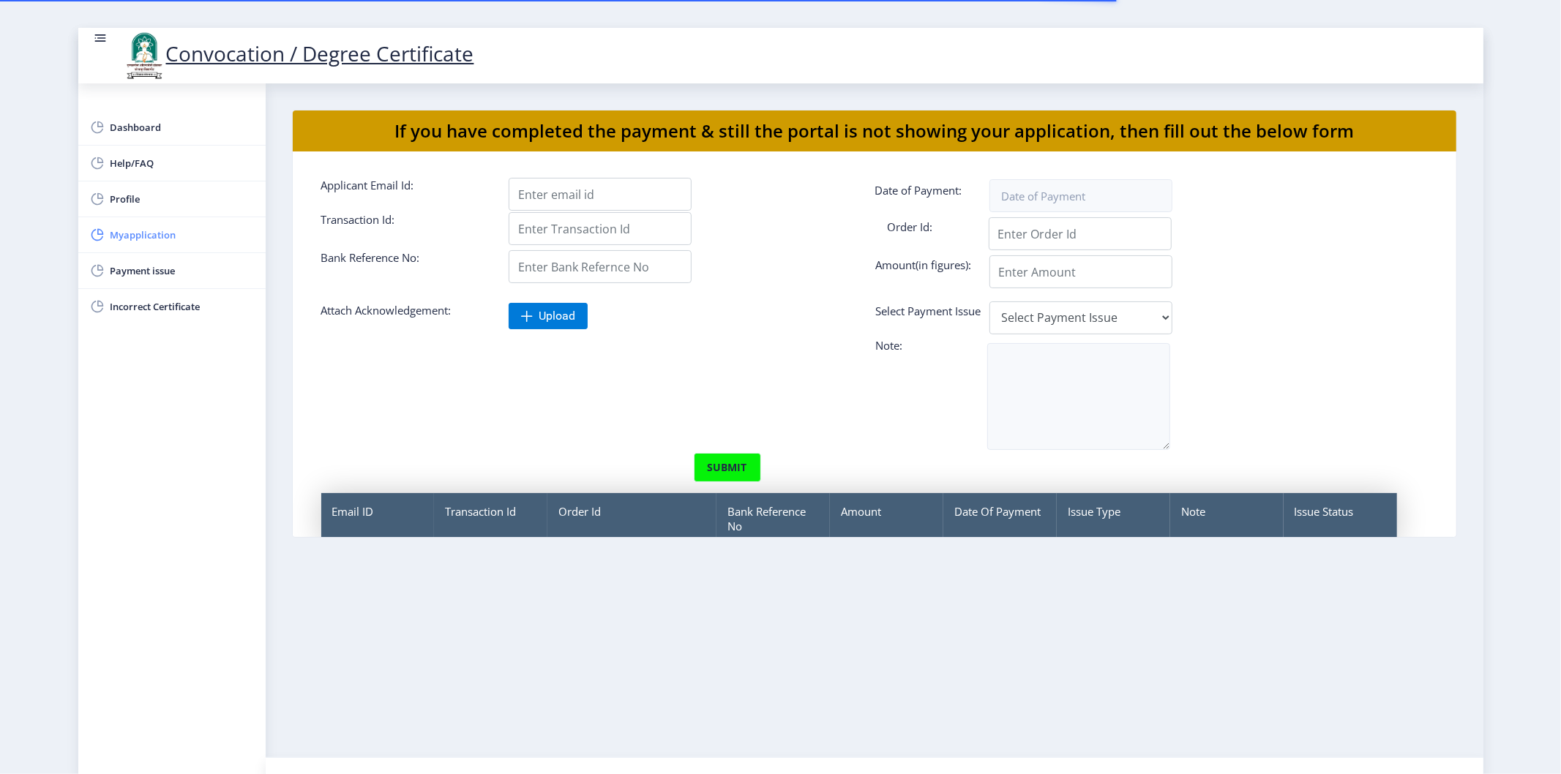
click at [199, 231] on span "Myapplication" at bounding box center [182, 235] width 143 height 18
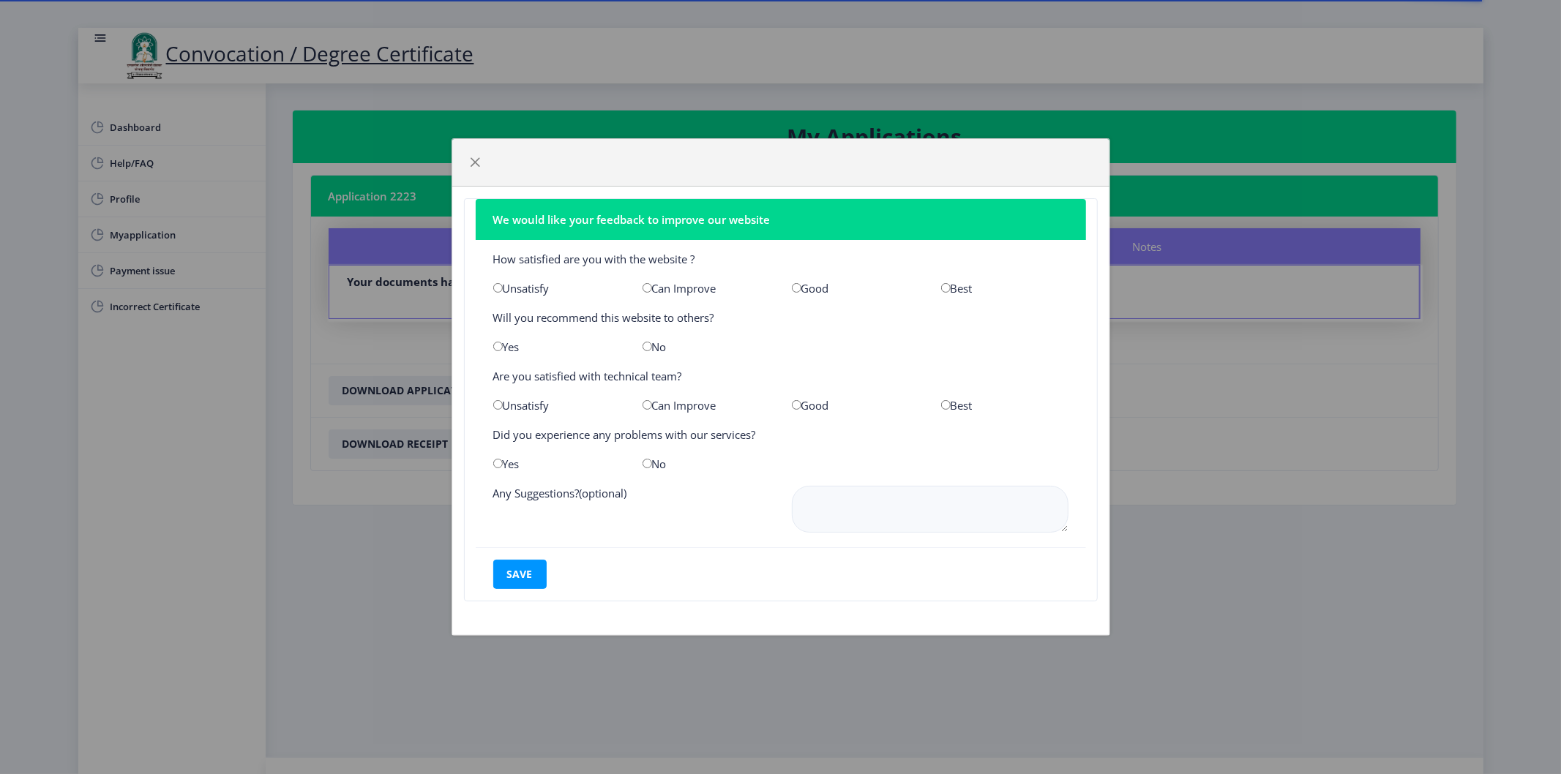
click at [172, 193] on div "We would like your feedback to improve our website How satisfied are you with t…" at bounding box center [780, 387] width 1561 height 774
click at [478, 169] on button "button" at bounding box center [475, 162] width 23 height 23
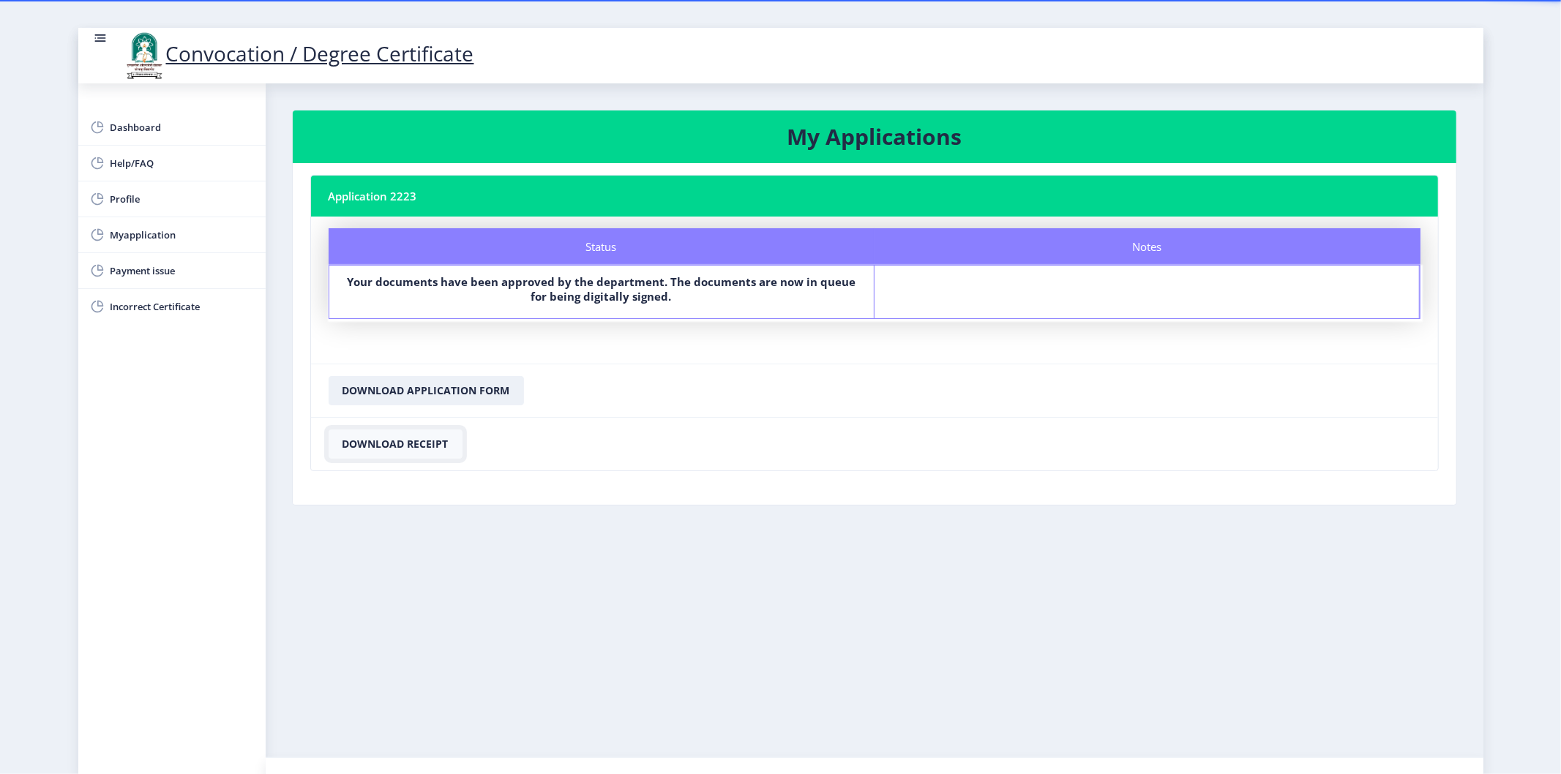
click at [411, 449] on button "Download Receipt" at bounding box center [396, 444] width 134 height 29
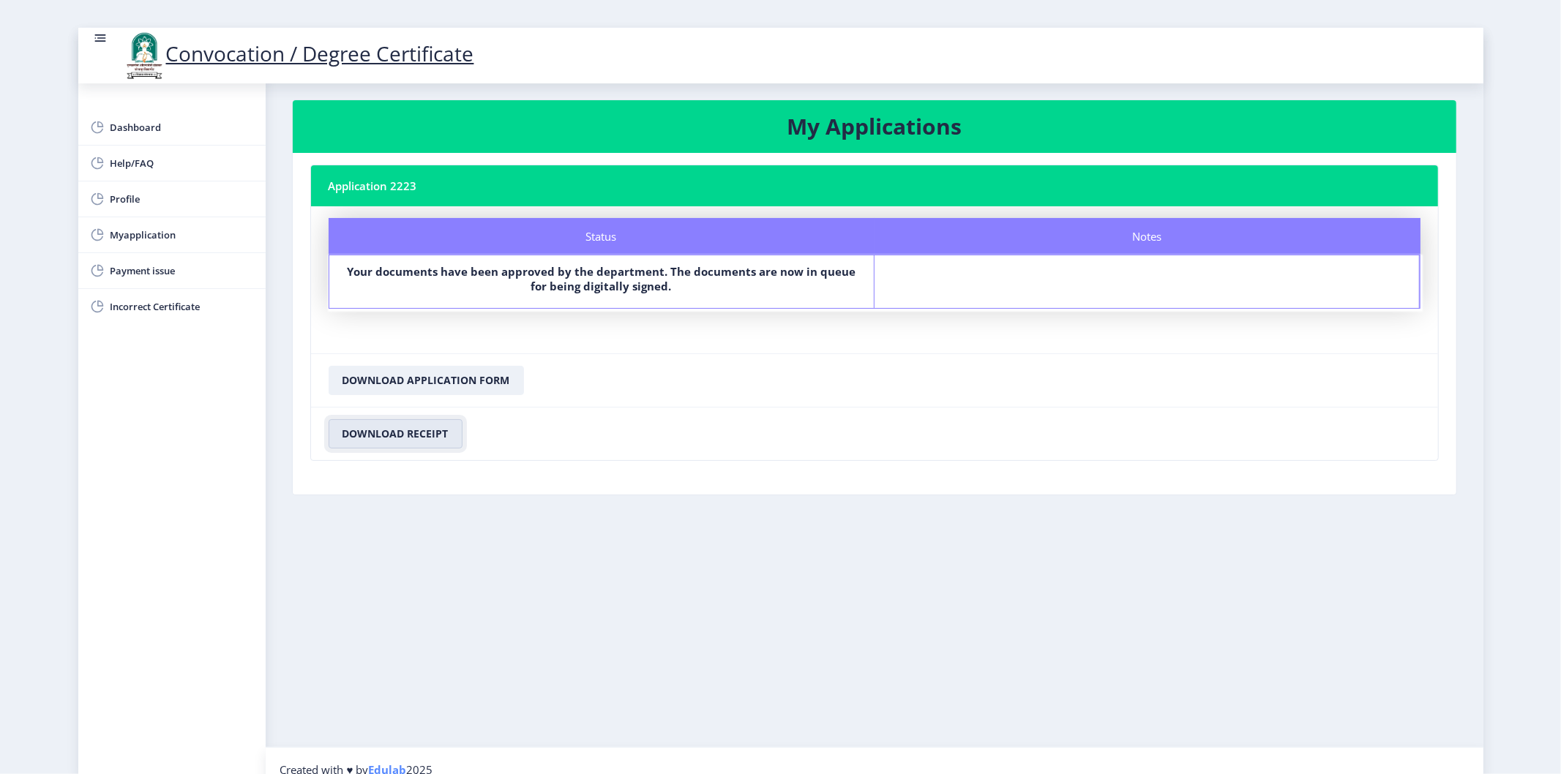
scroll to position [27, 0]
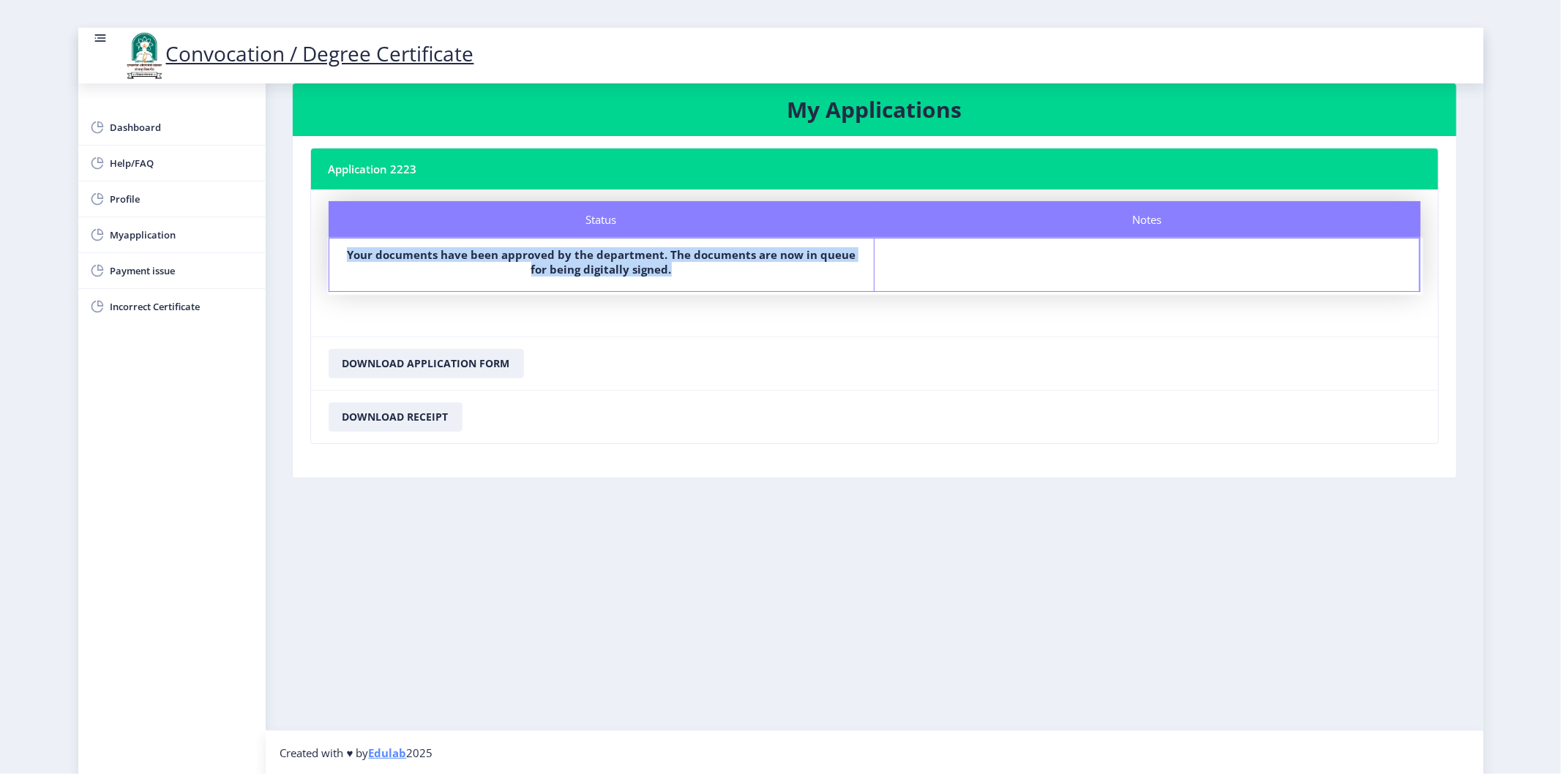
drag, startPoint x: 351, startPoint y: 247, endPoint x: 763, endPoint y: 282, distance: 412.8
click at [763, 282] on div "Status Your documents have been approved by the department. The documents are n…" at bounding box center [601, 265] width 545 height 53
click at [443, 364] on button "Download Application Form" at bounding box center [426, 363] width 195 height 29
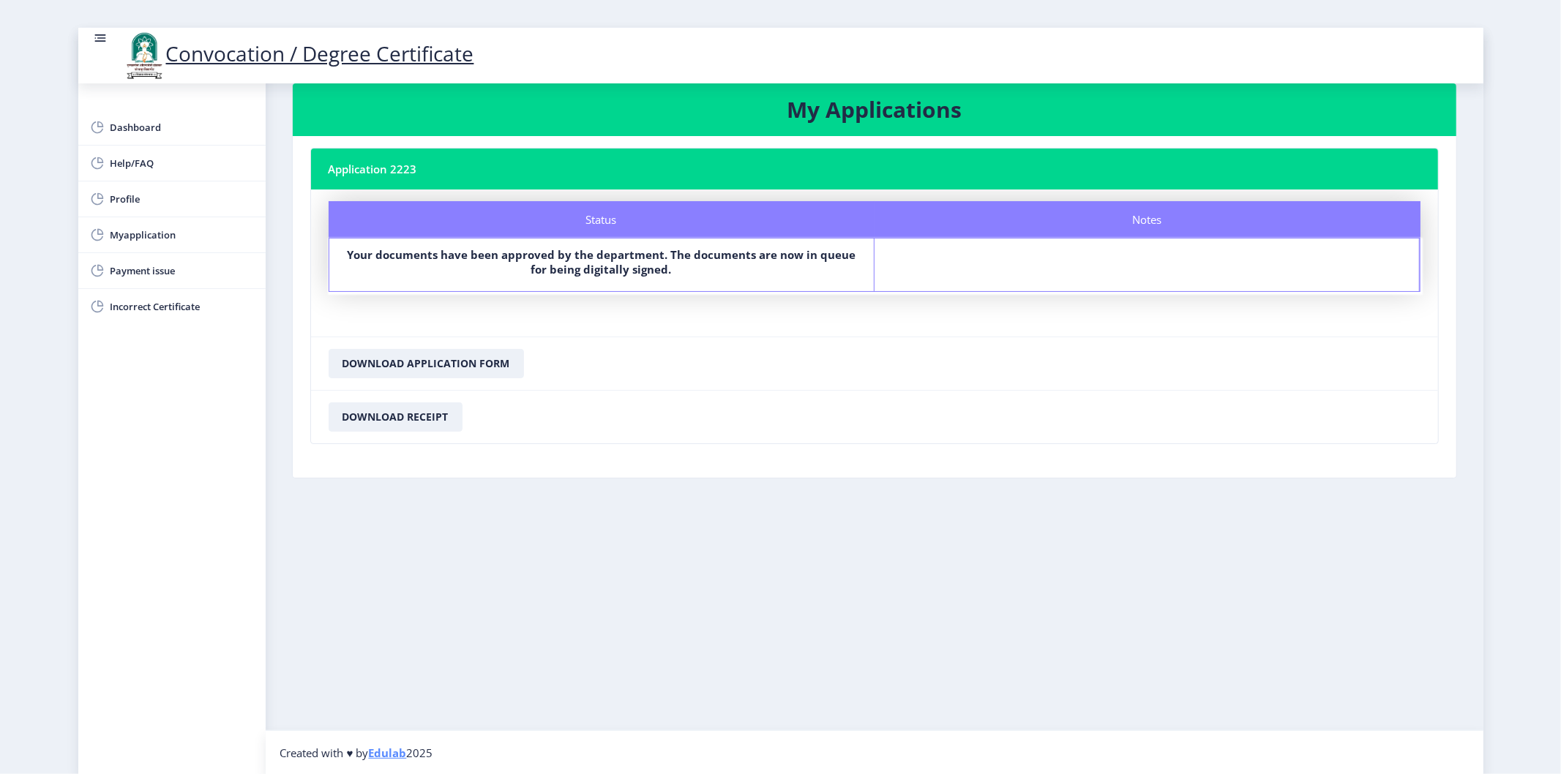
drag, startPoint x: 1328, startPoint y: 230, endPoint x: 1224, endPoint y: 222, distance: 104.2
click at [1328, 231] on div "Notes" at bounding box center [1148, 219] width 546 height 37
drag, startPoint x: 784, startPoint y: 123, endPoint x: 978, endPoint y: 135, distance: 195.1
click at [978, 135] on nb-card "My Applications Application 2223 Status Notes Status Your documents have been a…" at bounding box center [874, 281] width 1165 height 396
